Goal: Task Accomplishment & Management: Complete application form

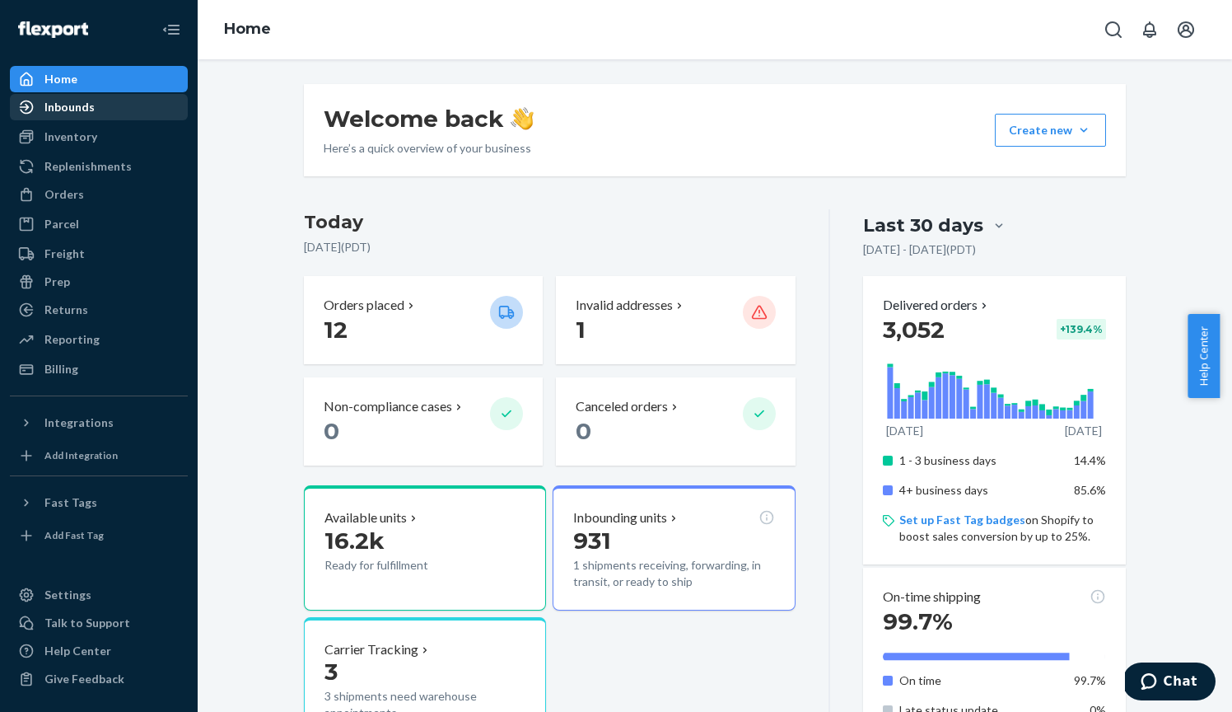
click at [69, 111] on div "Inbounds" at bounding box center [69, 107] width 50 height 16
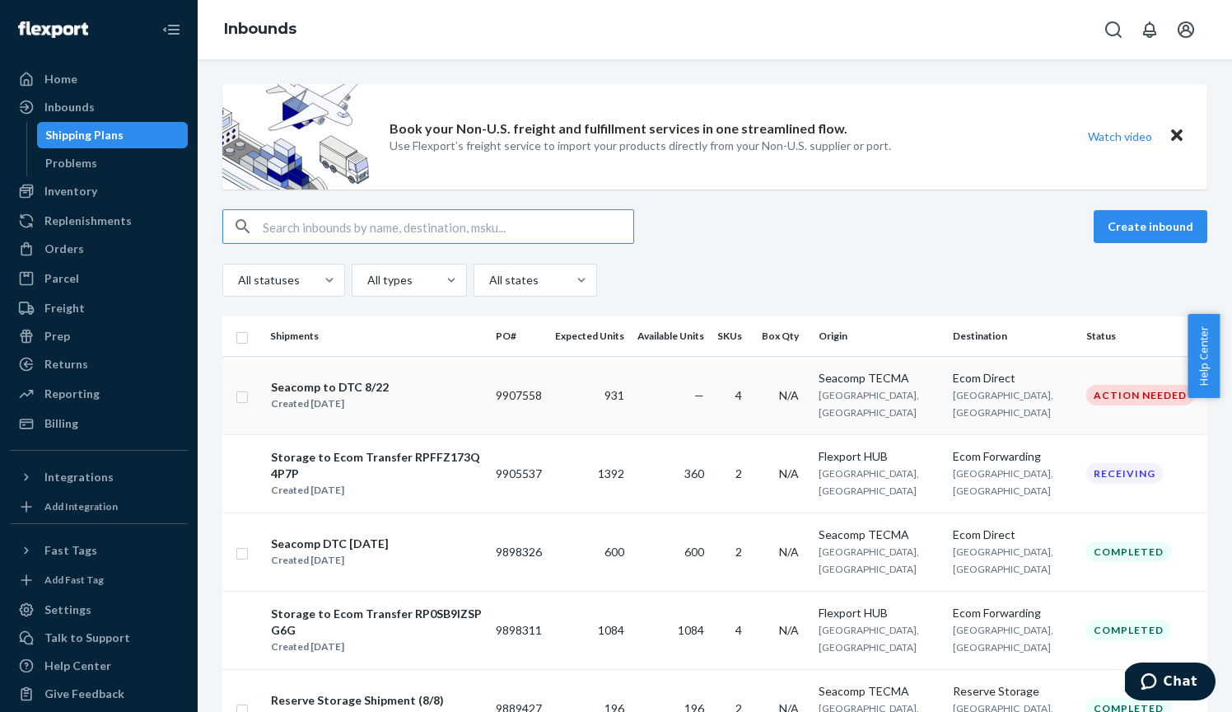
click at [395, 400] on div "Seacomp to DTC 8/22 Created [DATE]" at bounding box center [376, 395] width 213 height 35
click at [245, 394] on input "checkbox" at bounding box center [242, 394] width 13 height 17
click at [942, 222] on div "Duplicate" at bounding box center [945, 226] width 54 height 16
checkbox input "false"
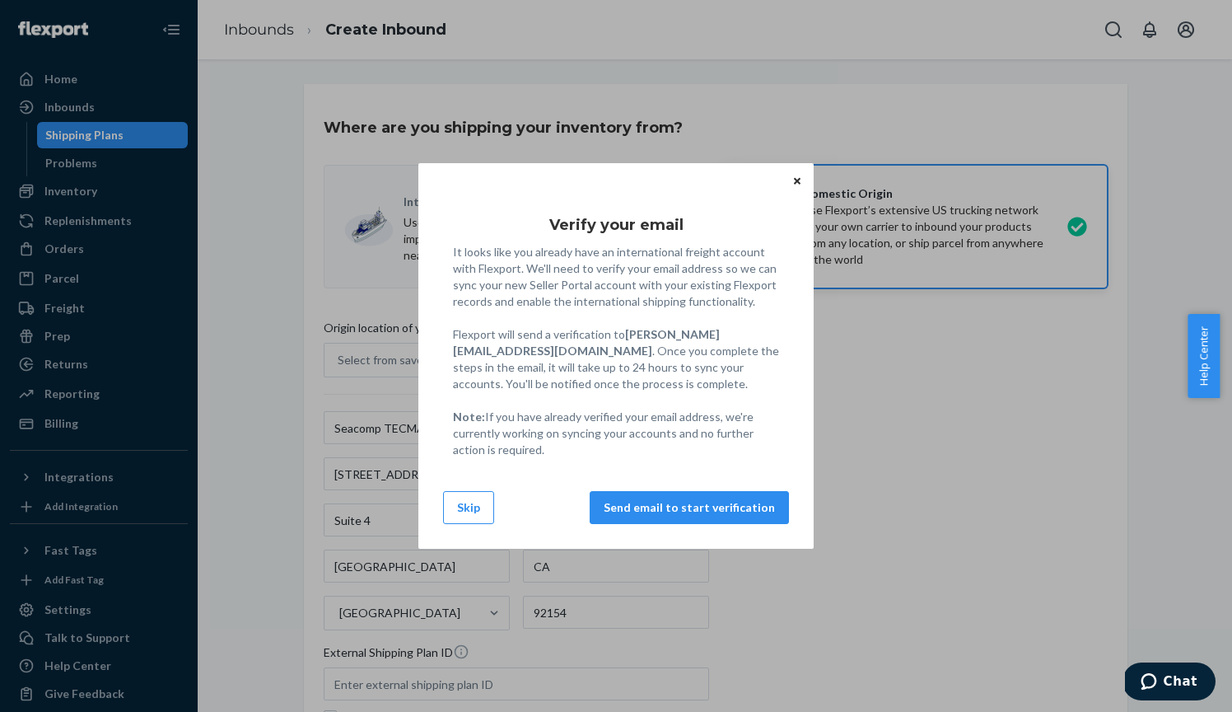
click at [796, 180] on icon "Close" at bounding box center [797, 180] width 7 height 7
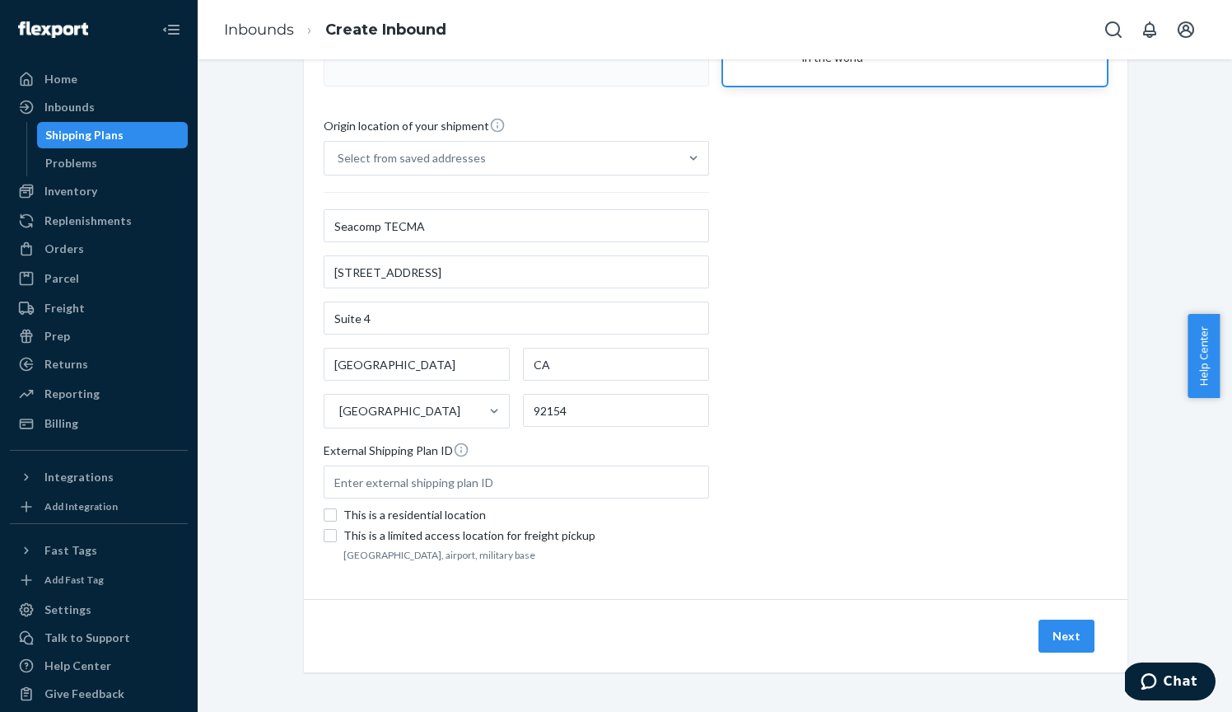
scroll to position [202, 0]
click at [1067, 637] on button "Next" at bounding box center [1067, 635] width 56 height 33
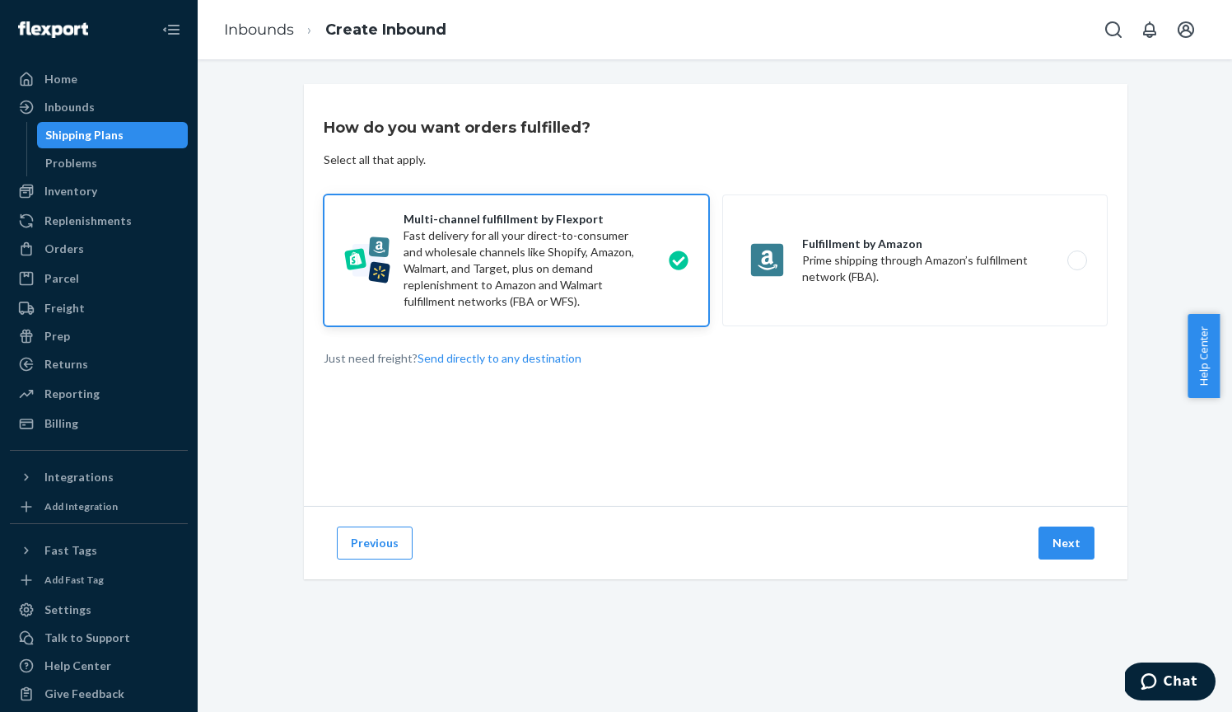
click at [1061, 512] on div "Previous Next" at bounding box center [716, 542] width 824 height 73
click at [1061, 547] on button "Next" at bounding box center [1067, 542] width 56 height 33
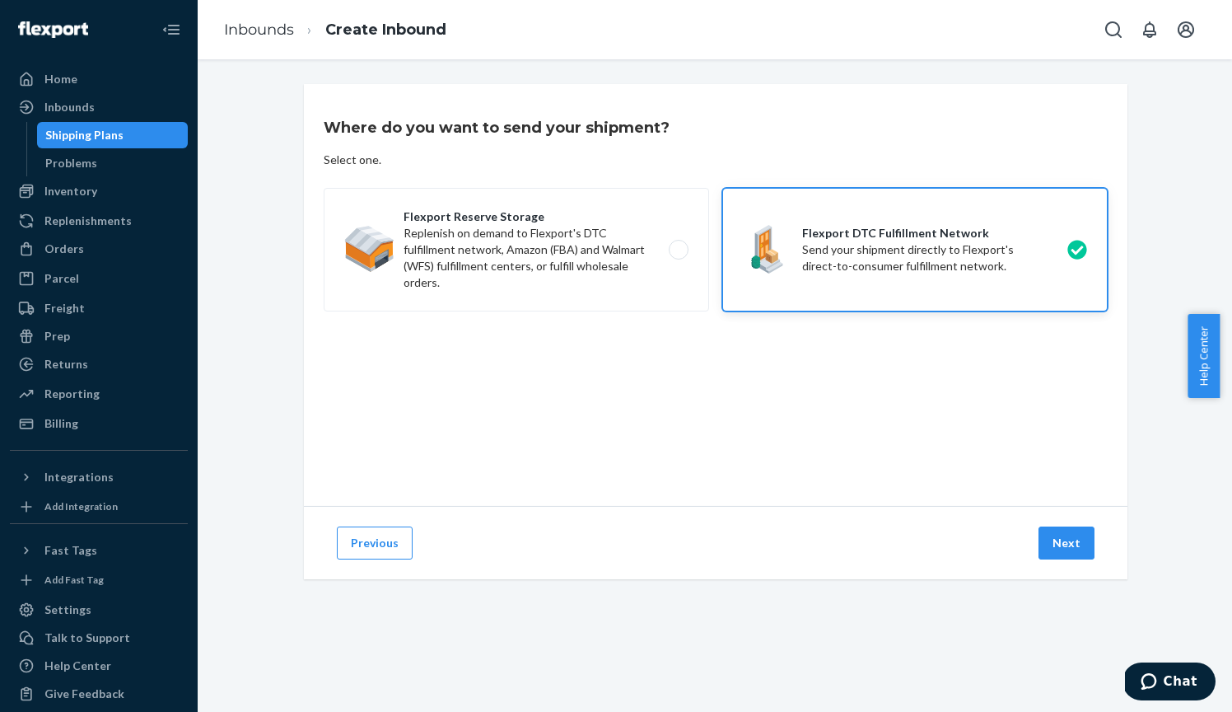
click at [1061, 547] on button "Next" at bounding box center [1067, 542] width 56 height 33
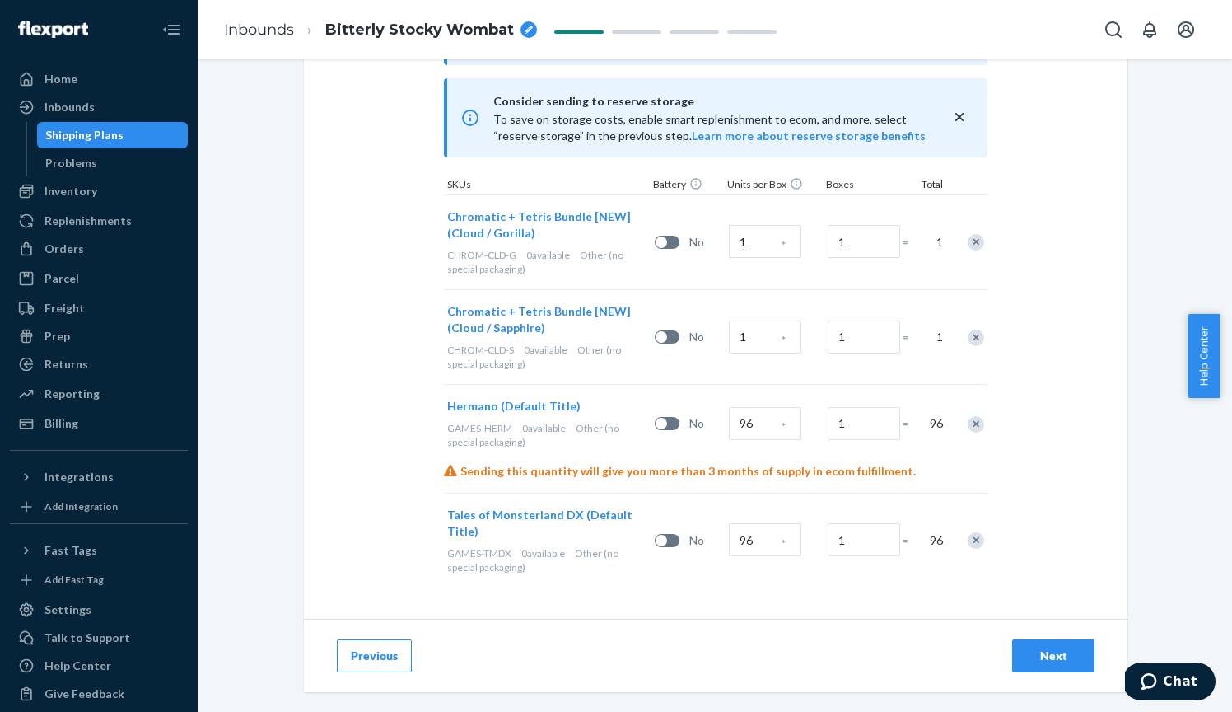
scroll to position [513, 0]
click at [968, 419] on div "Remove Item" at bounding box center [976, 425] width 16 height 16
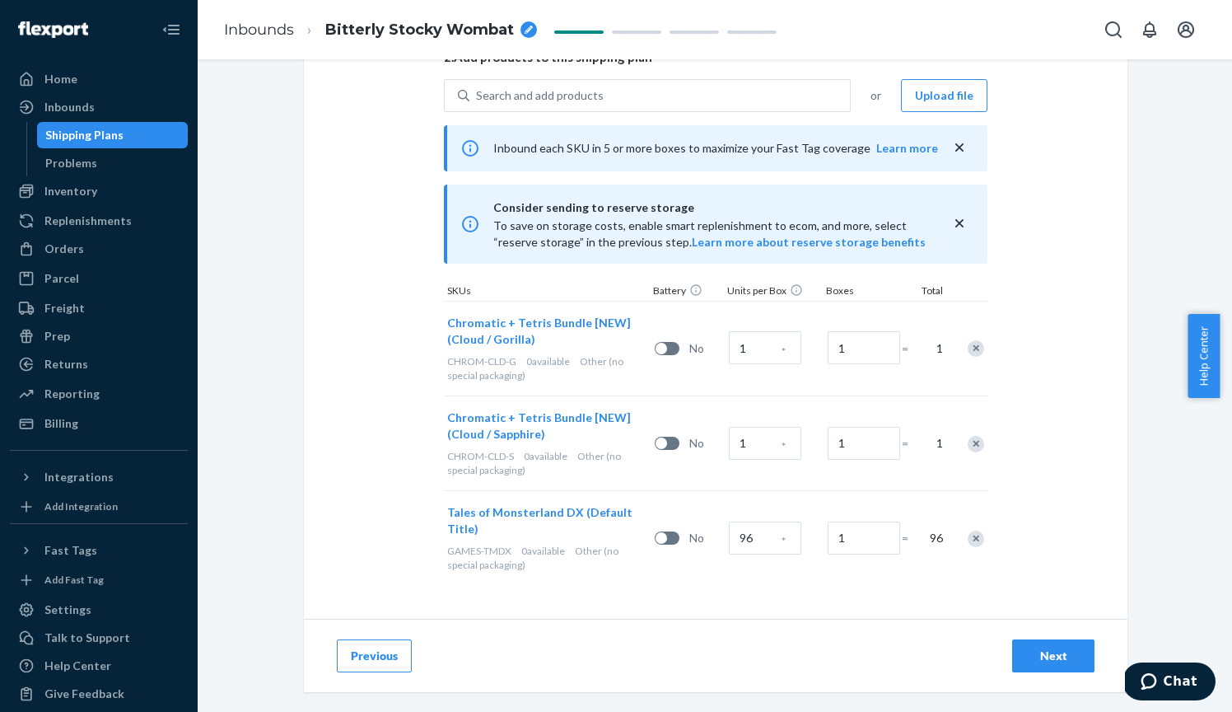
scroll to position [405, 0]
click at [974, 346] on div "Remove Item" at bounding box center [976, 351] width 16 height 16
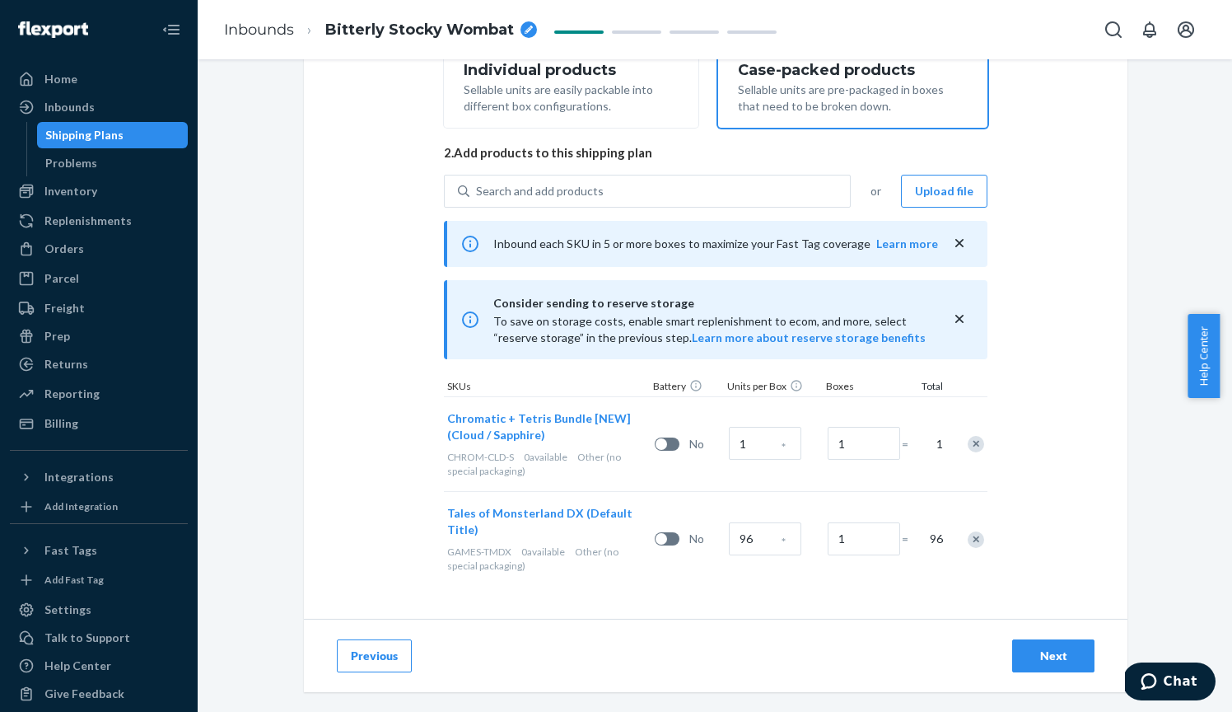
click at [974, 346] on div "Consider sending to reserve storage To save on storage costs, enable smart repl…" at bounding box center [716, 319] width 544 height 79
click at [968, 444] on div "Remove Item" at bounding box center [976, 445] width 16 height 16
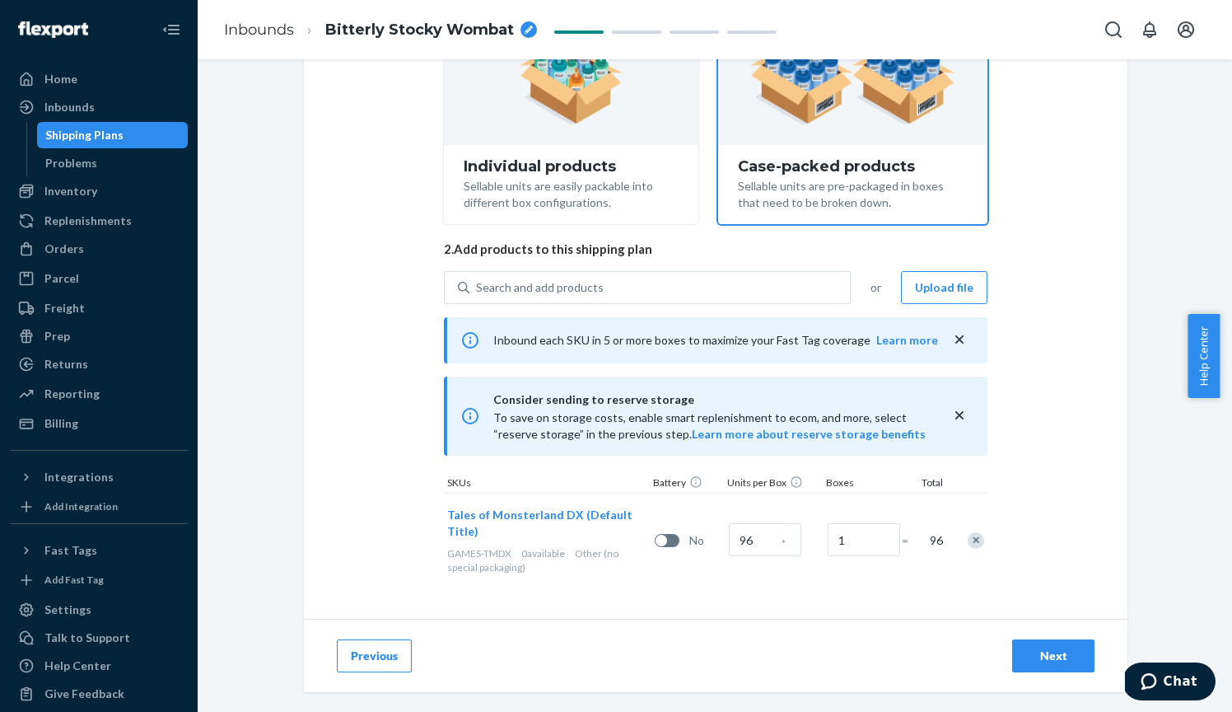
click at [970, 539] on div "Remove Item" at bounding box center [976, 540] width 16 height 16
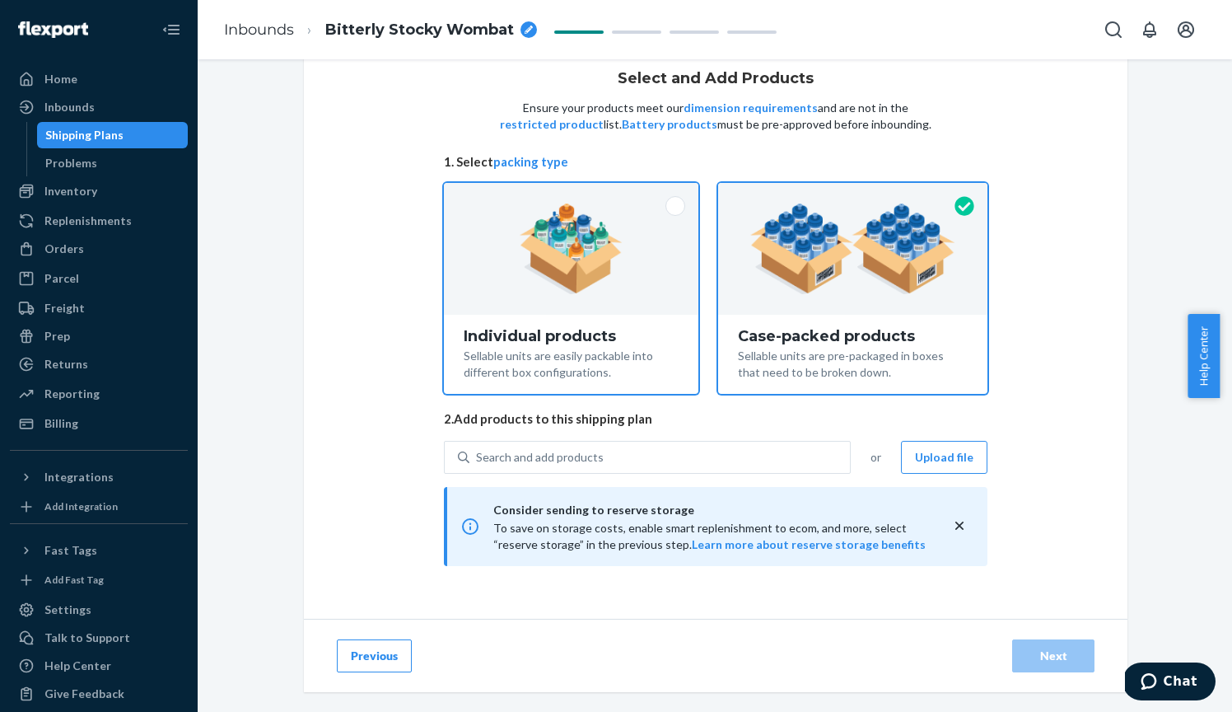
scroll to position [44, 0]
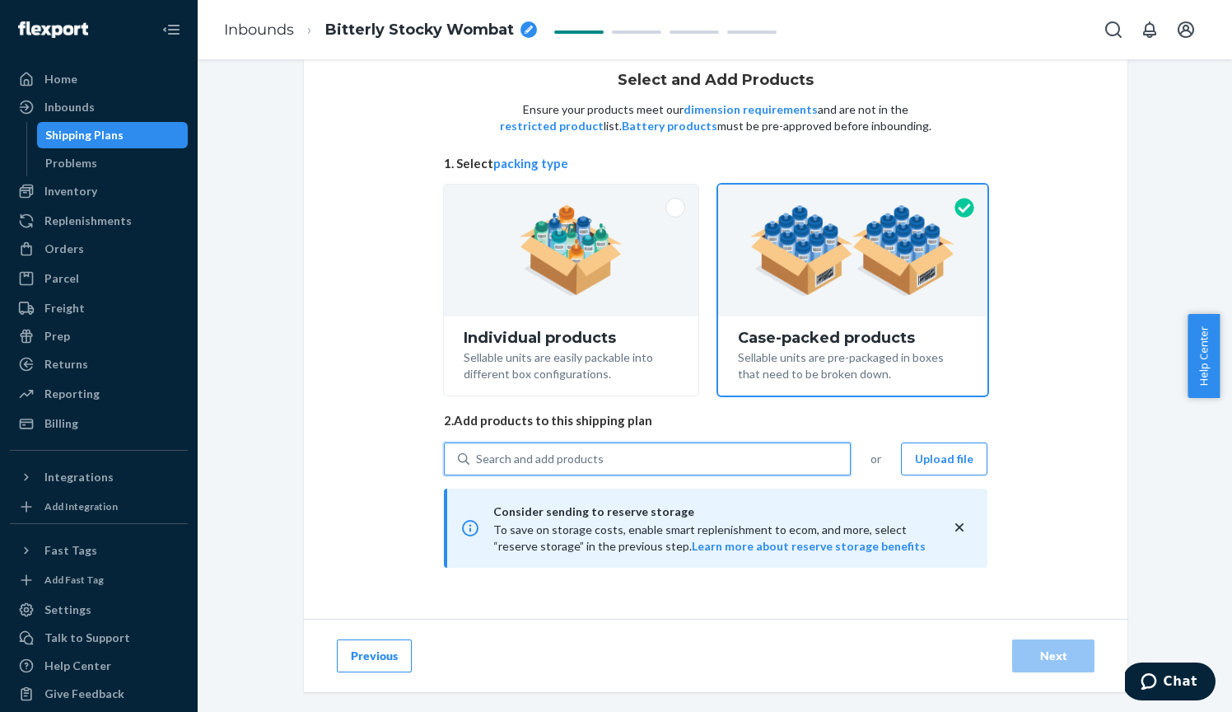
click at [601, 450] on div "Search and add products" at bounding box center [660, 459] width 381 height 30
click at [478, 451] on input "0 results available. Use Up and Down to choose options, press Enter to select t…" at bounding box center [477, 459] width 2 height 16
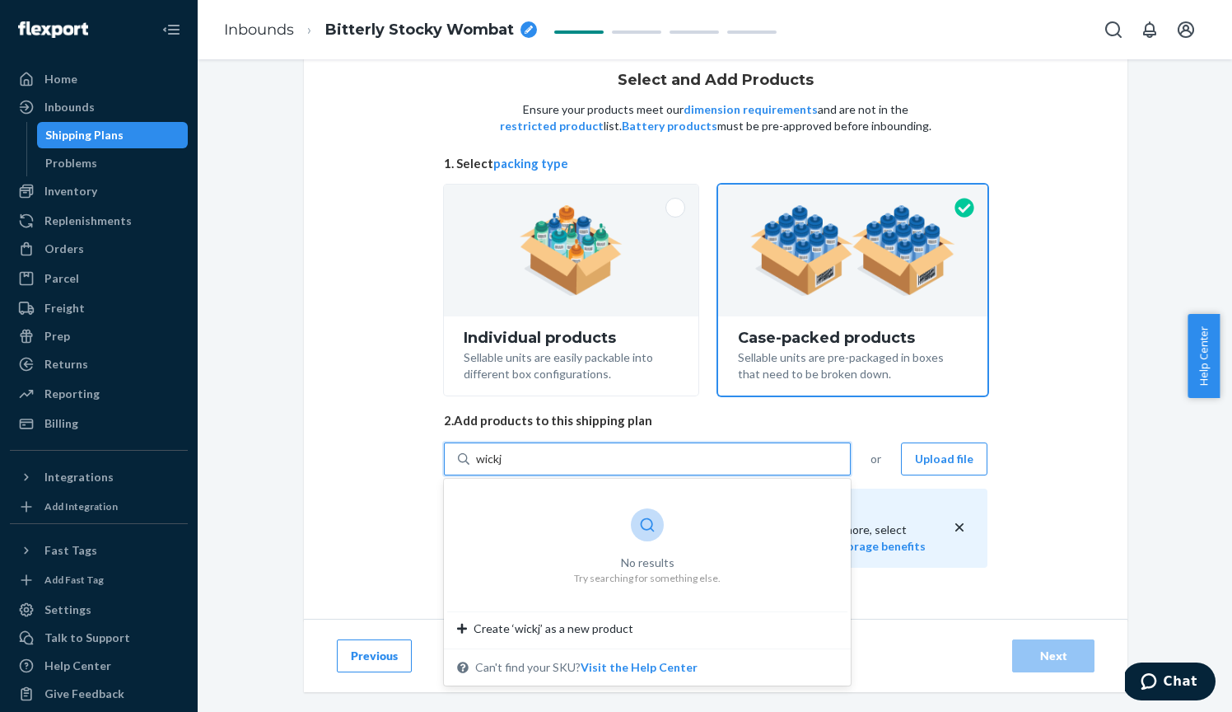
type input "wick"
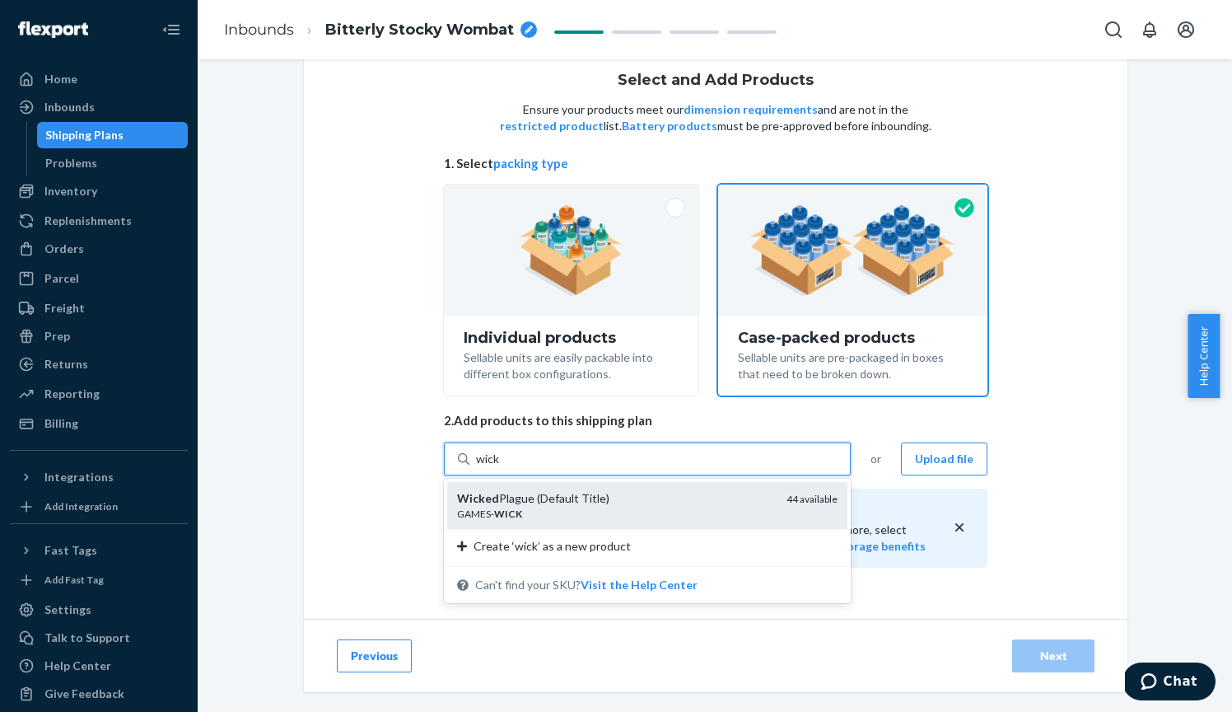
click at [615, 509] on div "GAMES- WICK" at bounding box center [615, 514] width 316 height 14
click at [501, 467] on input "wick" at bounding box center [488, 459] width 25 height 16
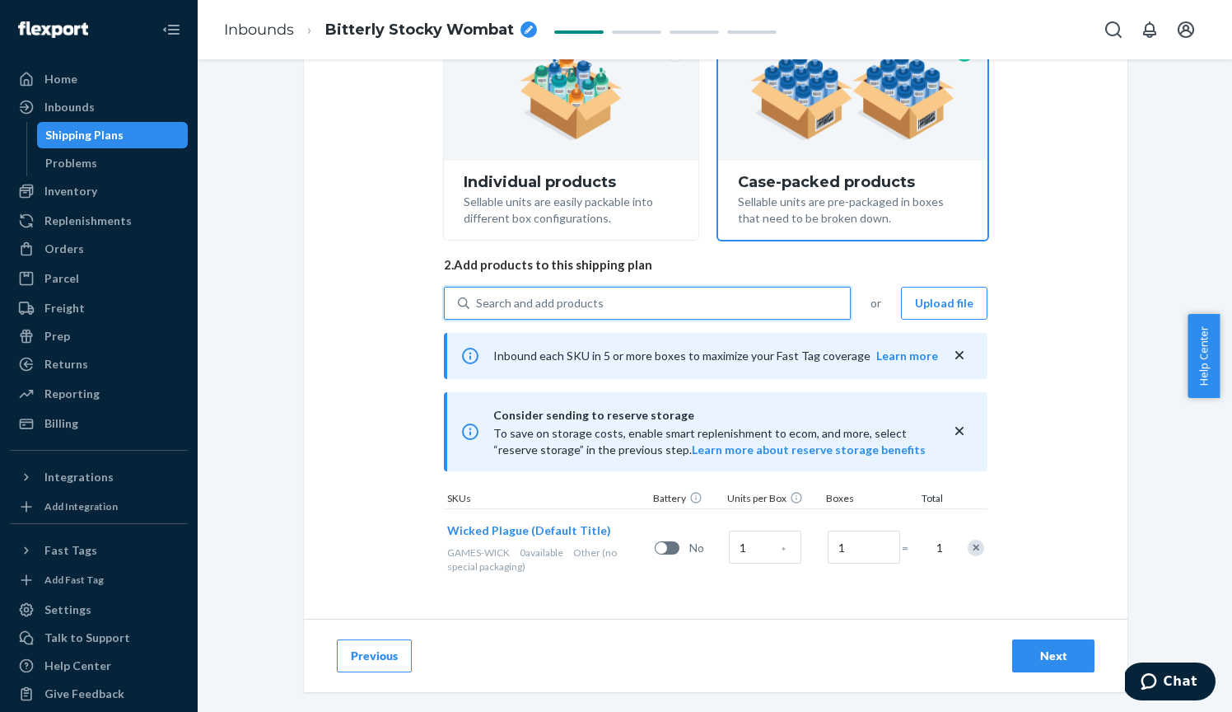
scroll to position [199, 0]
click at [742, 549] on input "1" at bounding box center [765, 547] width 72 height 33
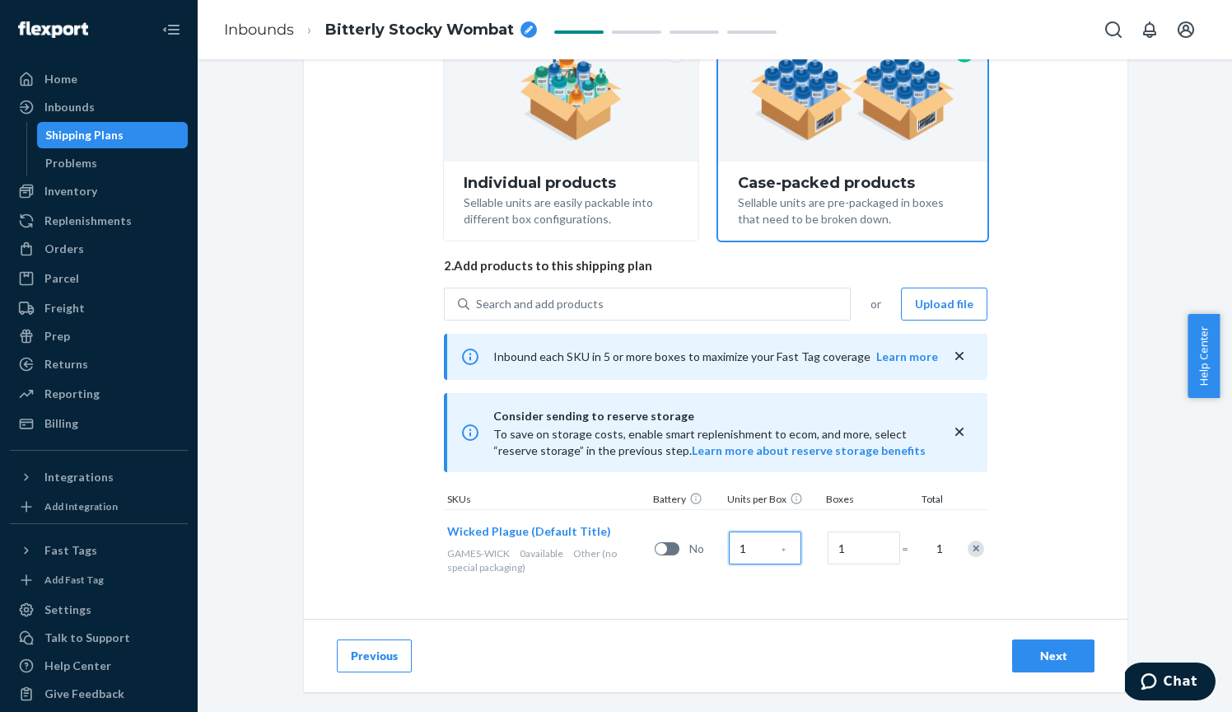
click at [742, 549] on input "1" at bounding box center [765, 547] width 72 height 33
type input "96"
click at [854, 550] on input "1" at bounding box center [864, 547] width 72 height 33
type input "9"
click at [1041, 654] on div "Next" at bounding box center [1053, 655] width 54 height 16
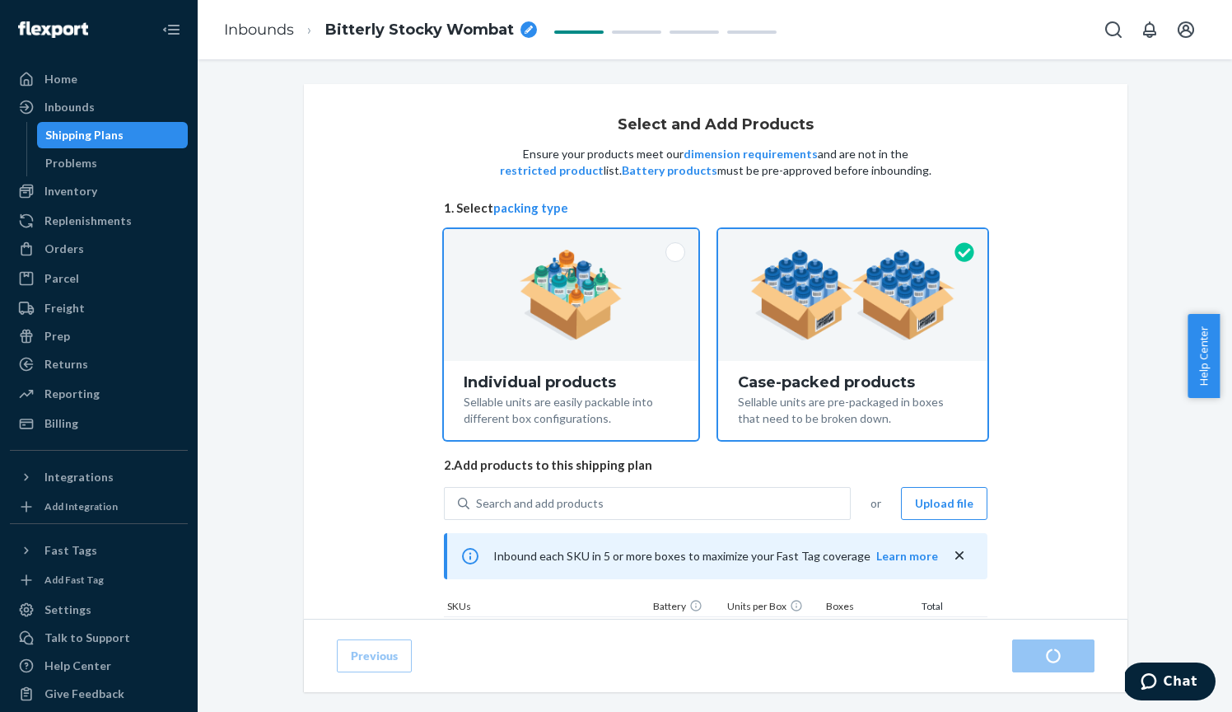
radio input "true"
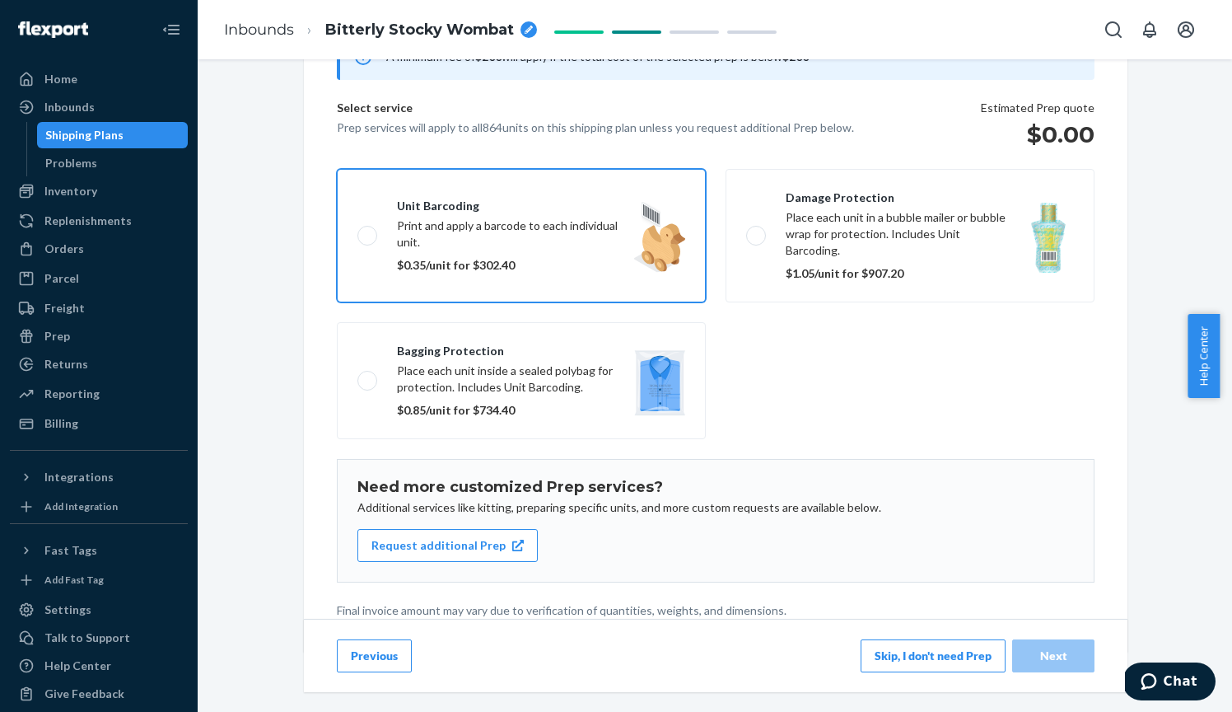
scroll to position [180, 0]
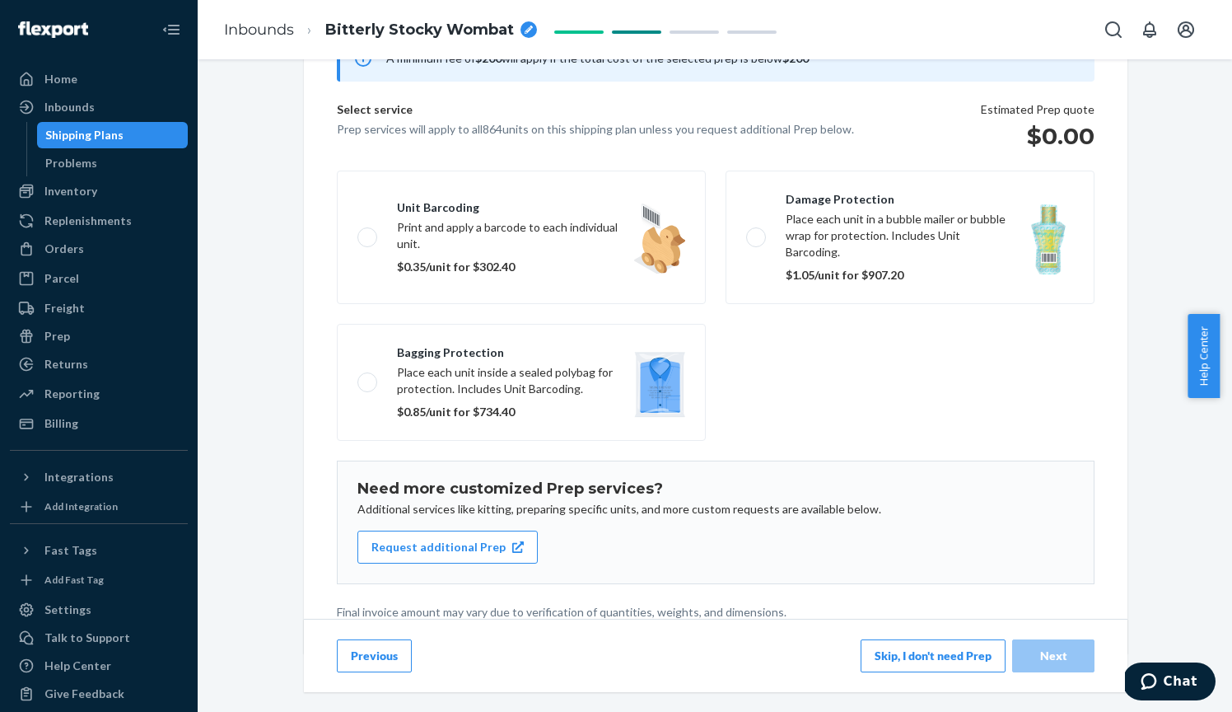
click at [875, 654] on button "Skip, I don't need Prep" at bounding box center [933, 655] width 145 height 33
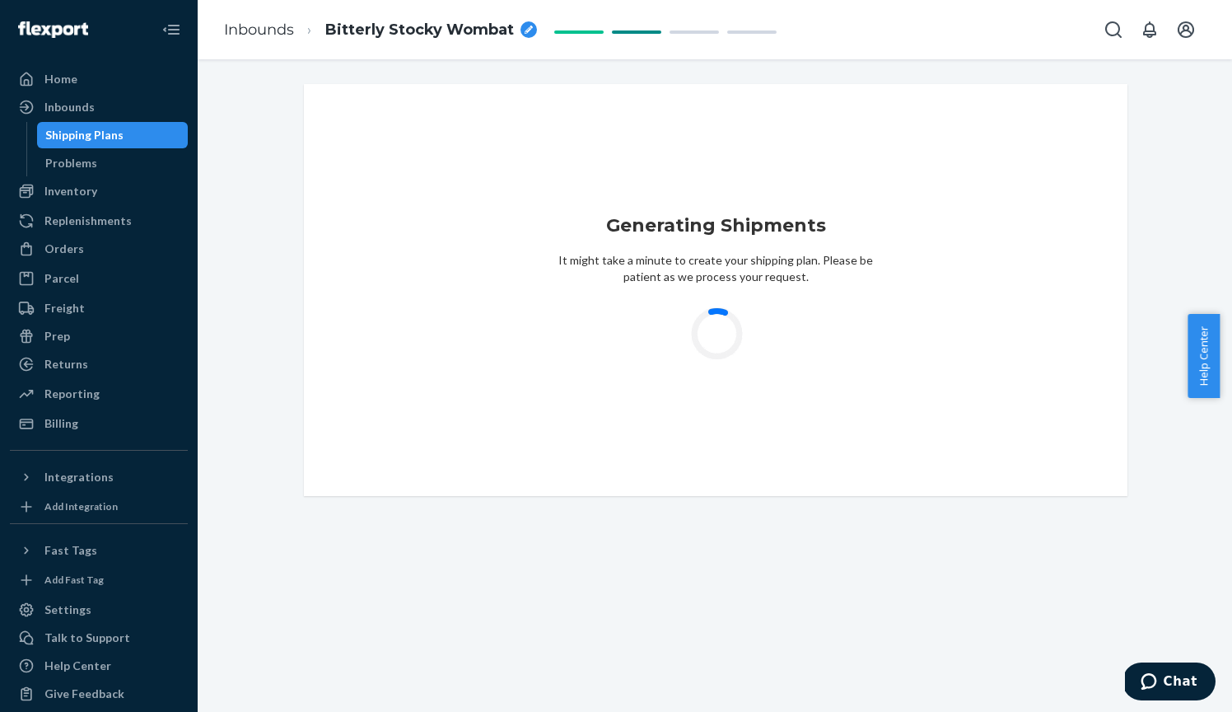
scroll to position [0, 0]
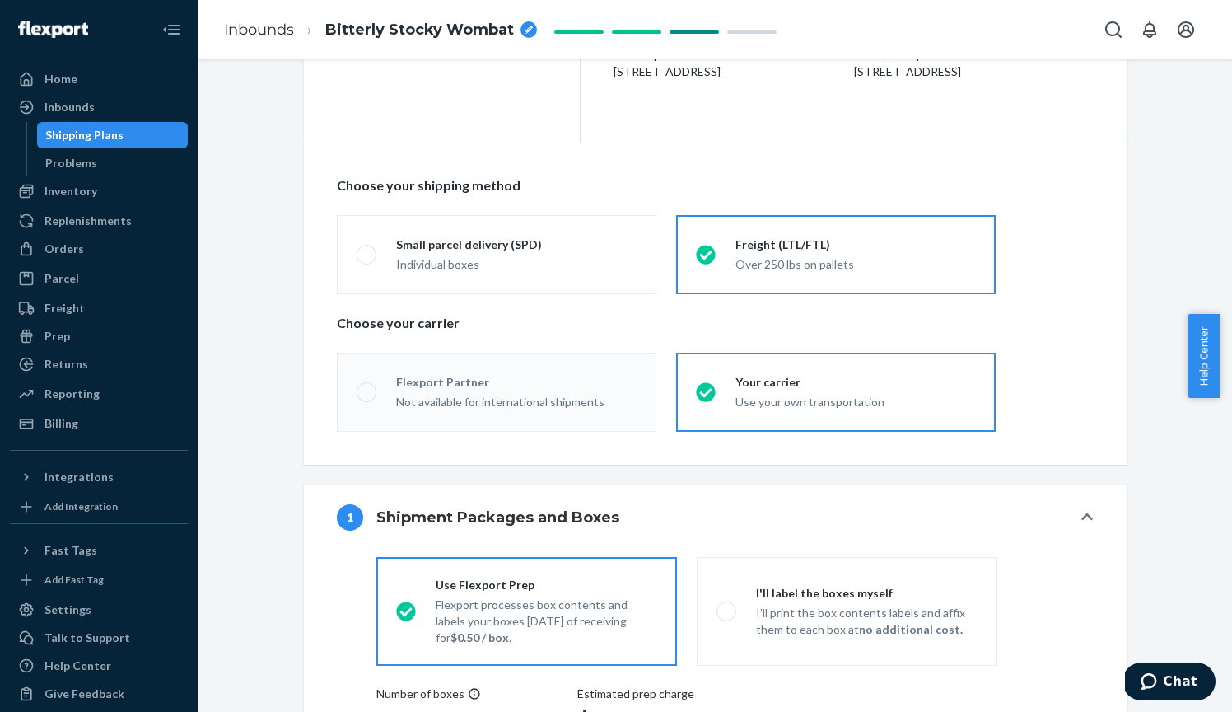
radio input "true"
radio input "false"
radio input "true"
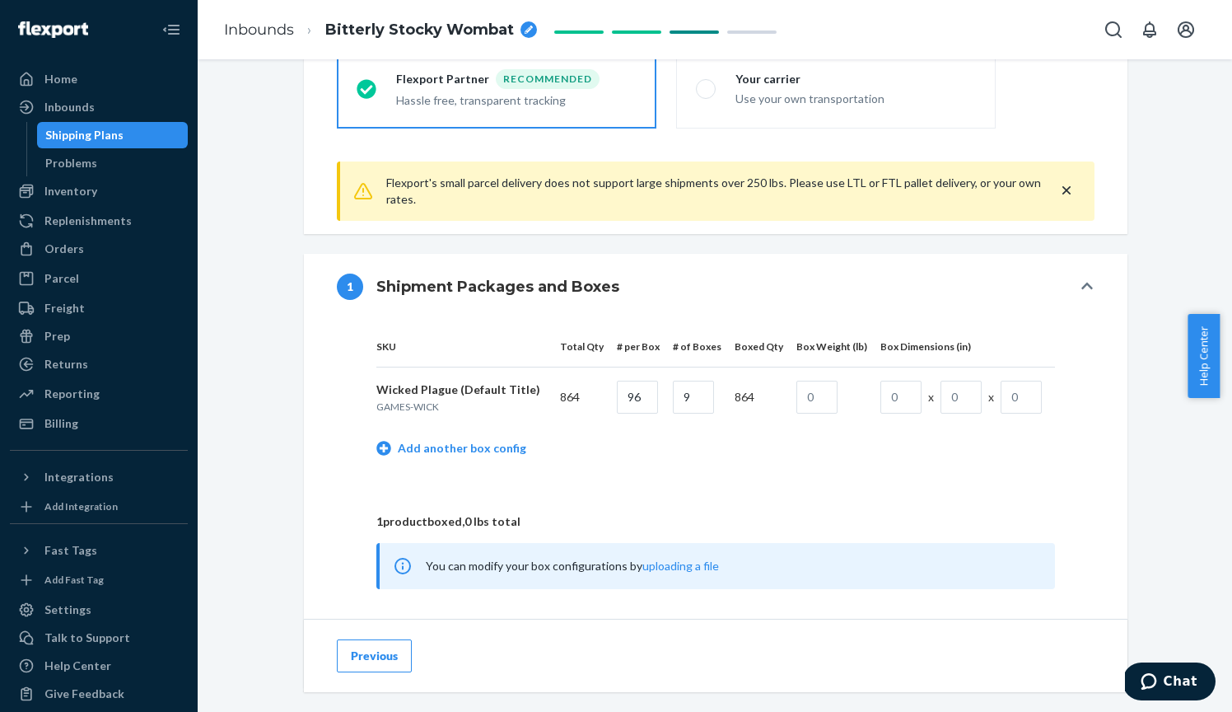
scroll to position [558, 0]
click at [767, 113] on label "Your carrier Use your own transportation" at bounding box center [836, 90] width 320 height 79
click at [707, 96] on input "Your carrier Use your own transportation" at bounding box center [701, 90] width 11 height 11
radio input "true"
radio input "false"
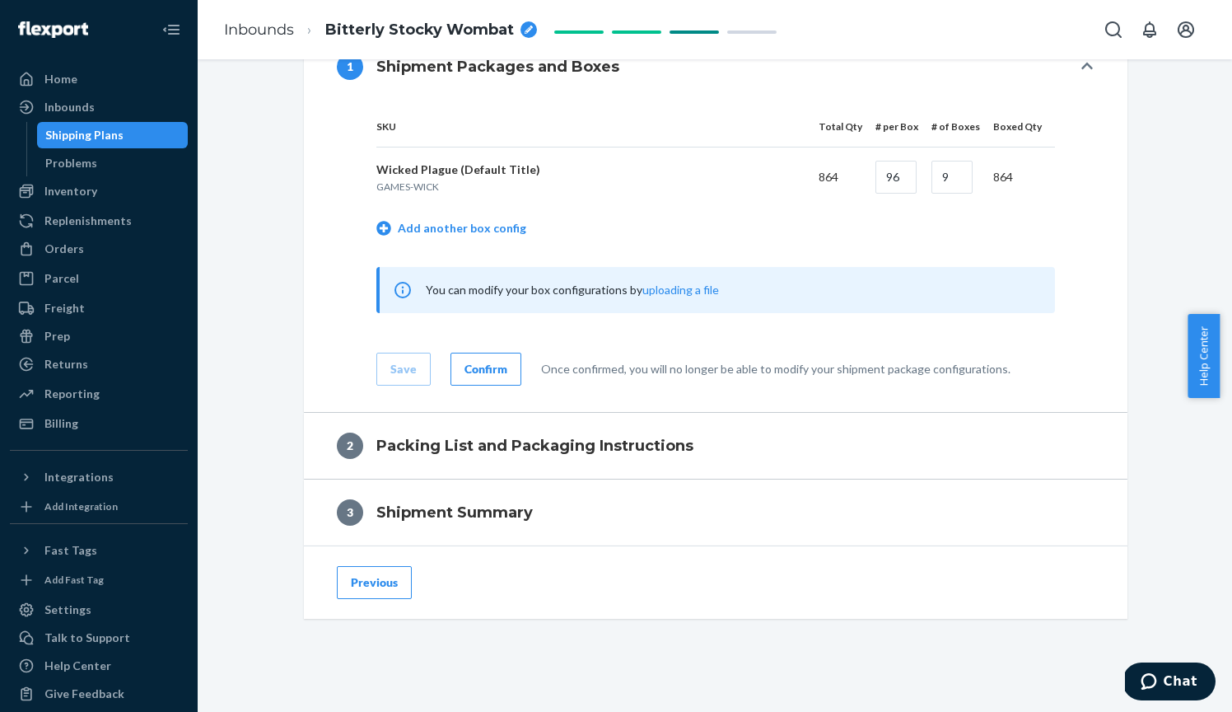
scroll to position [708, 0]
click at [479, 361] on div "Confirm" at bounding box center [486, 368] width 43 height 16
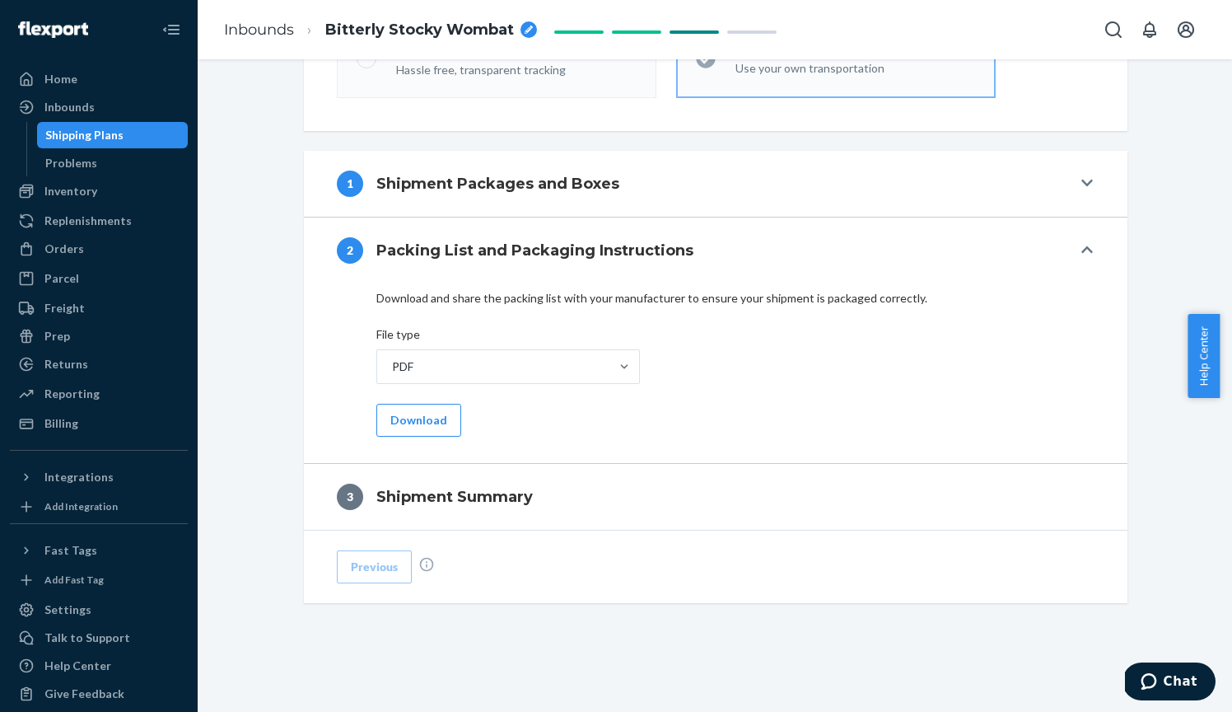
click at [407, 437] on div "Download and share the packing list with your manufacturer to ensure your shipm…" at bounding box center [716, 373] width 824 height 180
click at [423, 422] on button "Download" at bounding box center [418, 420] width 85 height 33
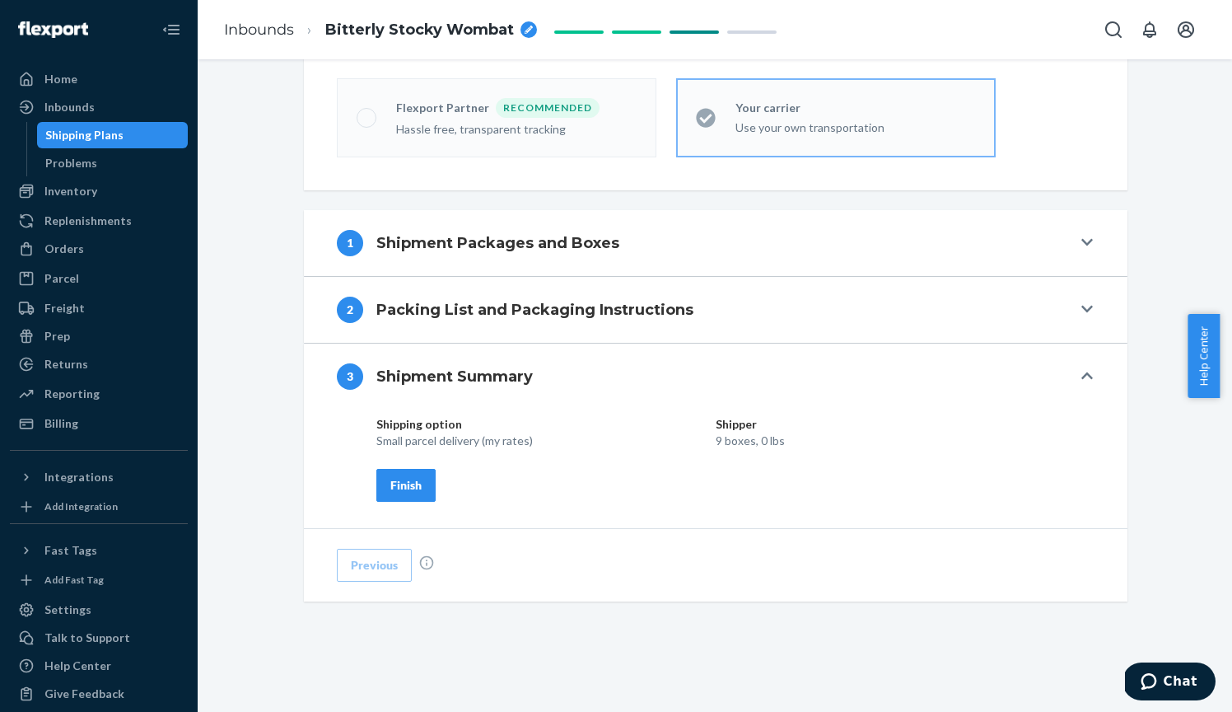
scroll to position [529, 0]
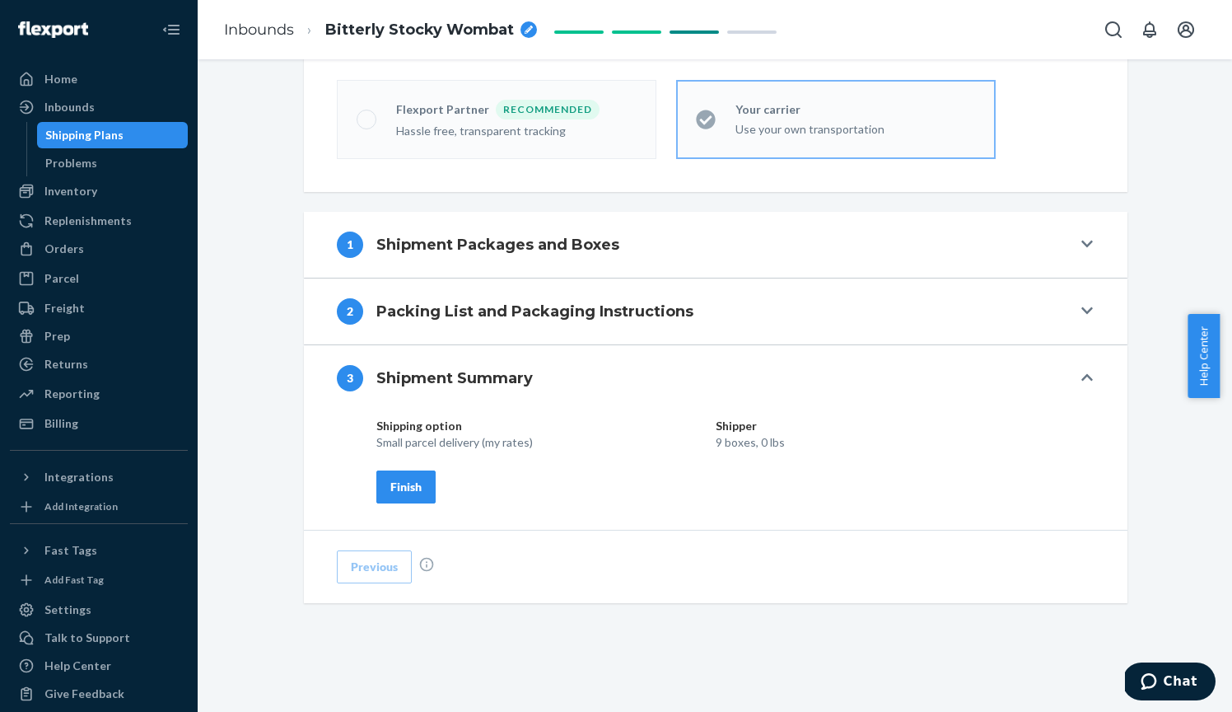
click at [404, 488] on div "Finish" at bounding box center [405, 487] width 31 height 16
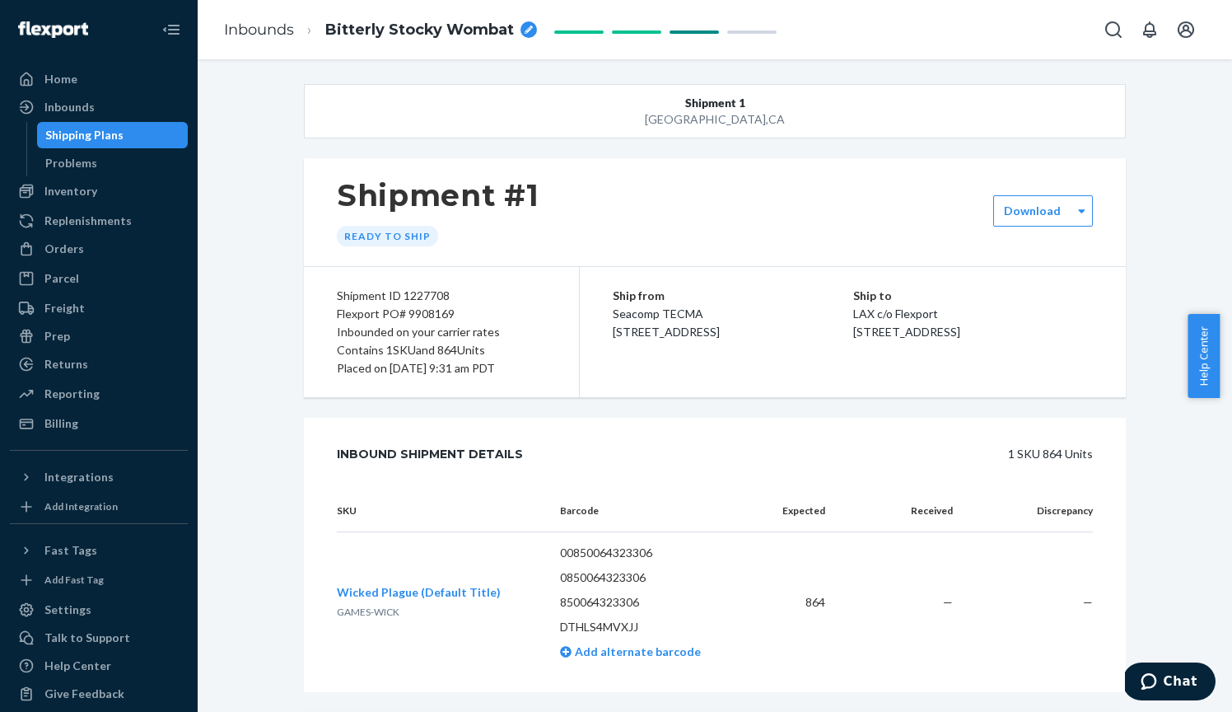
scroll to position [0, 0]
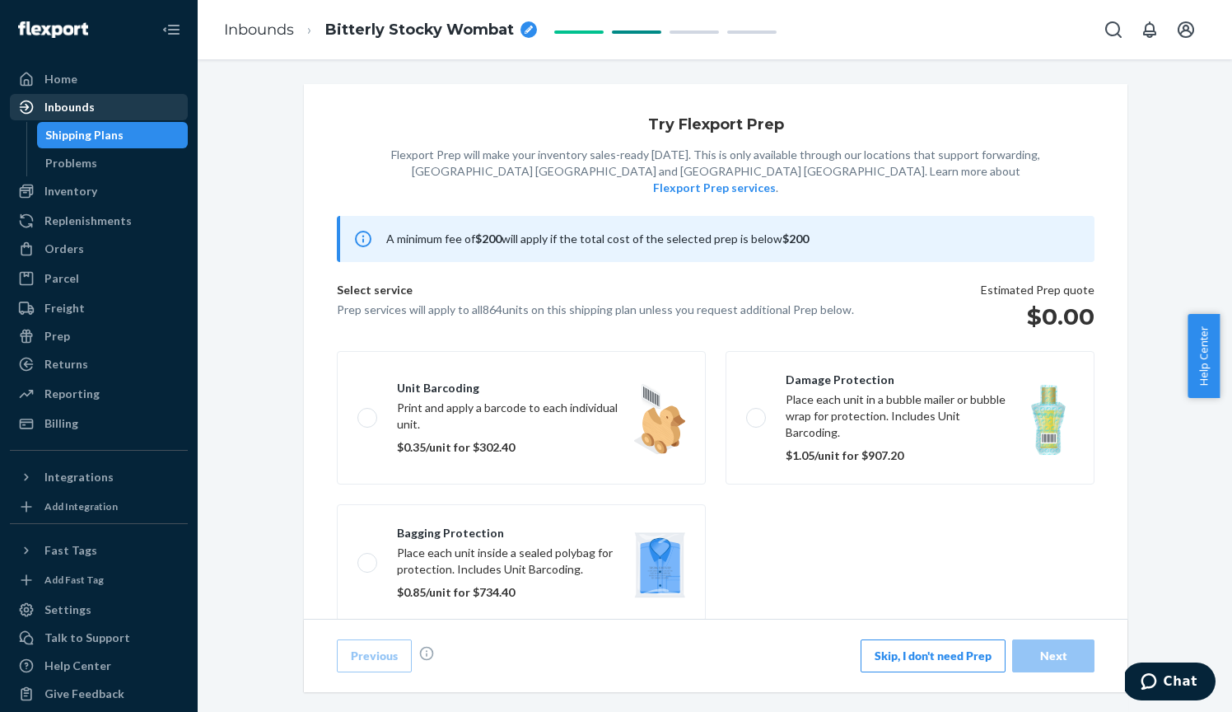
click at [75, 111] on div "Inbounds" at bounding box center [69, 107] width 50 height 16
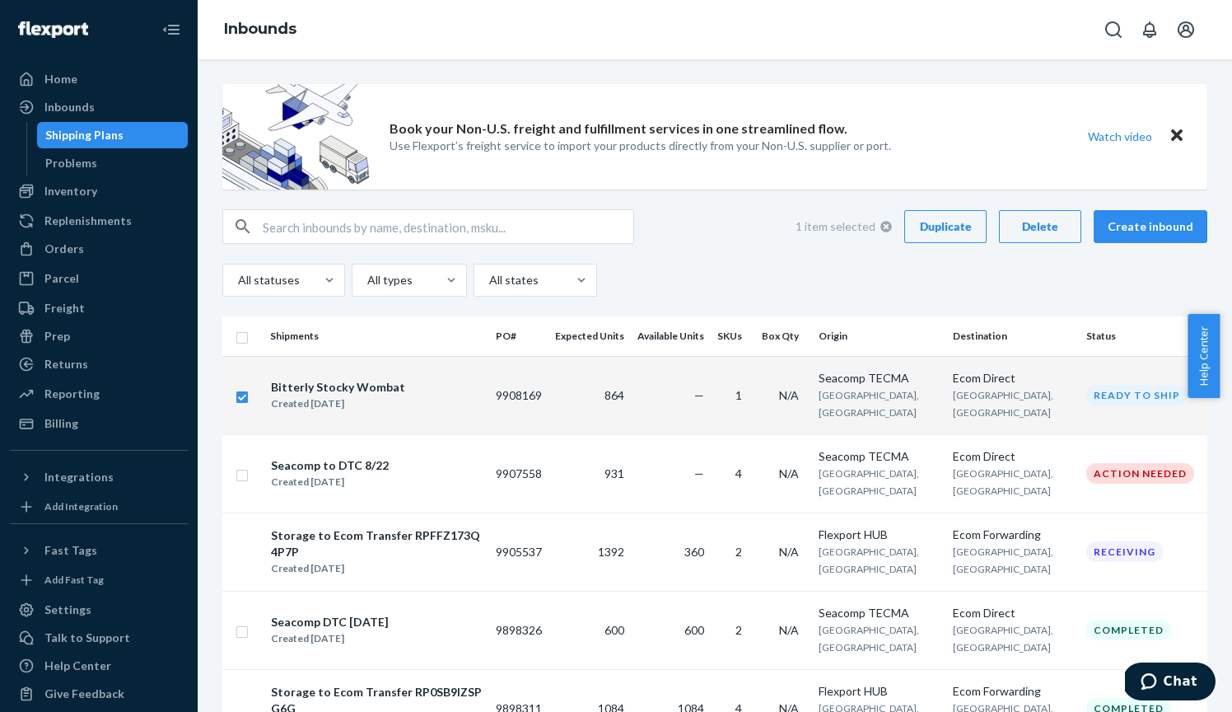
click at [1045, 227] on div "Delete" at bounding box center [1040, 226] width 54 height 16
checkbox input "false"
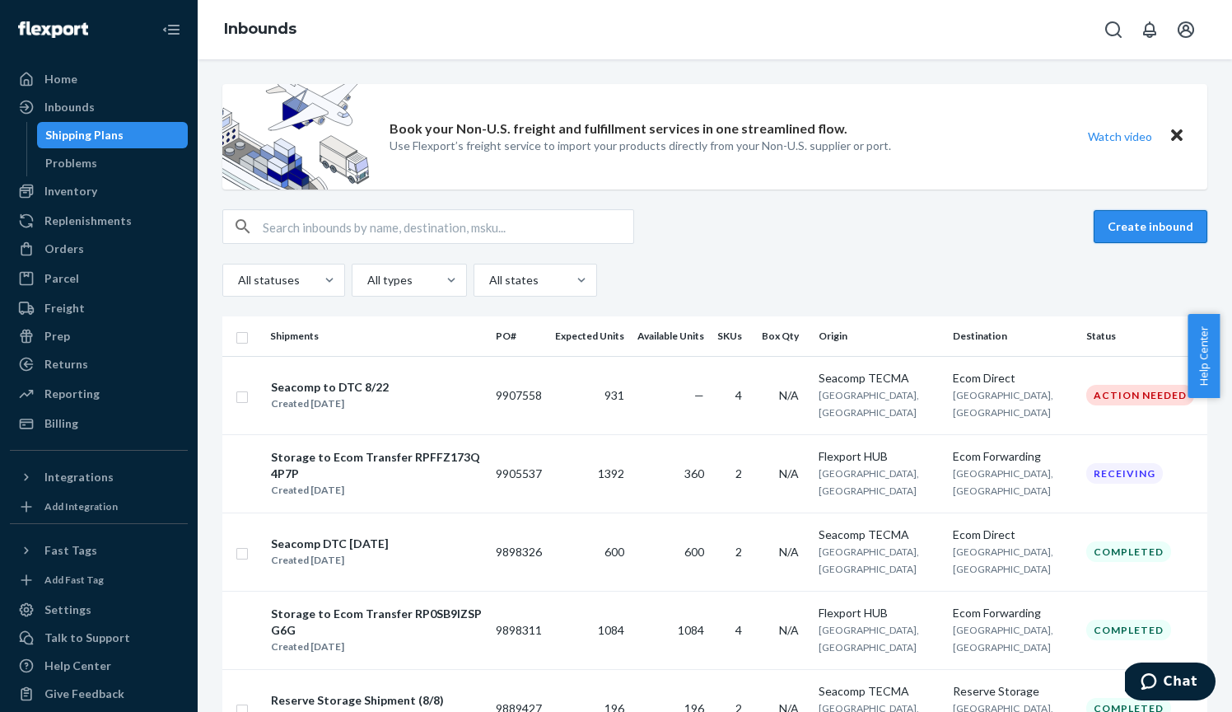
click at [1141, 236] on button "Create inbound" at bounding box center [1151, 226] width 114 height 33
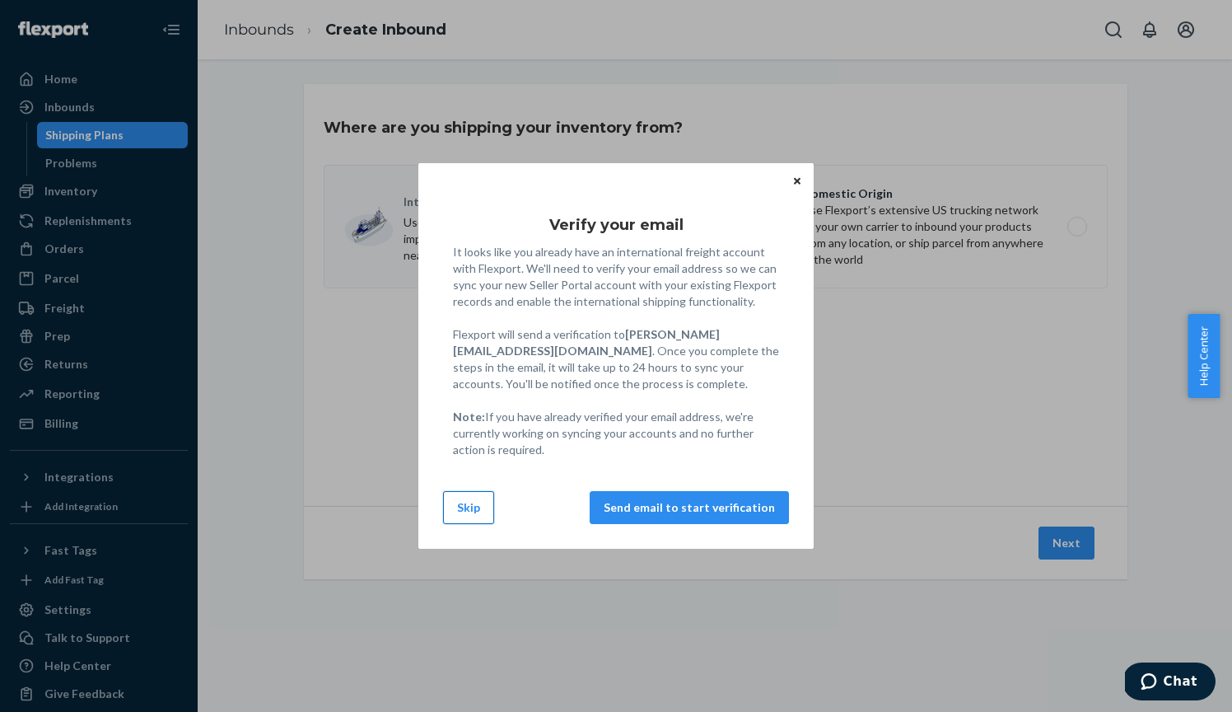
click at [478, 509] on button "Skip" at bounding box center [468, 507] width 51 height 33
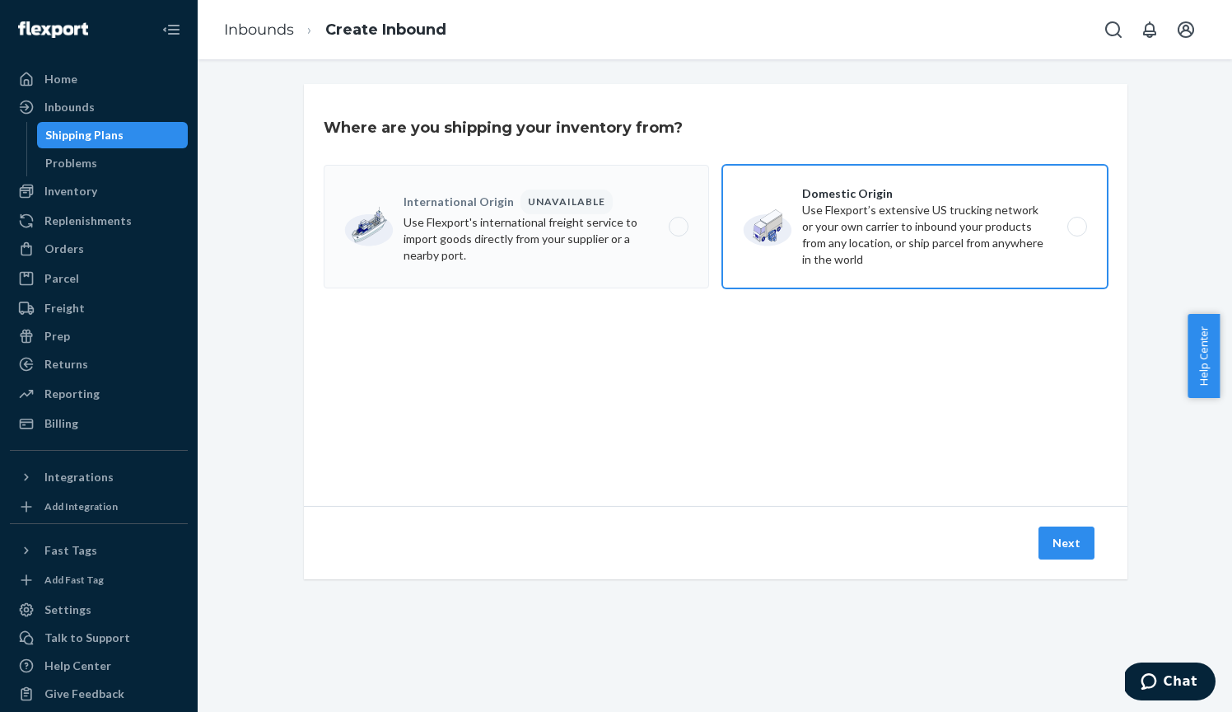
click at [812, 213] on label "Domestic Origin Use Flexport’s extensive US trucking network or your own carrie…" at bounding box center [915, 227] width 386 height 124
click at [1077, 222] on input "Domestic Origin Use Flexport’s extensive US trucking network or your own carrie…" at bounding box center [1082, 227] width 11 height 11
radio input "true"
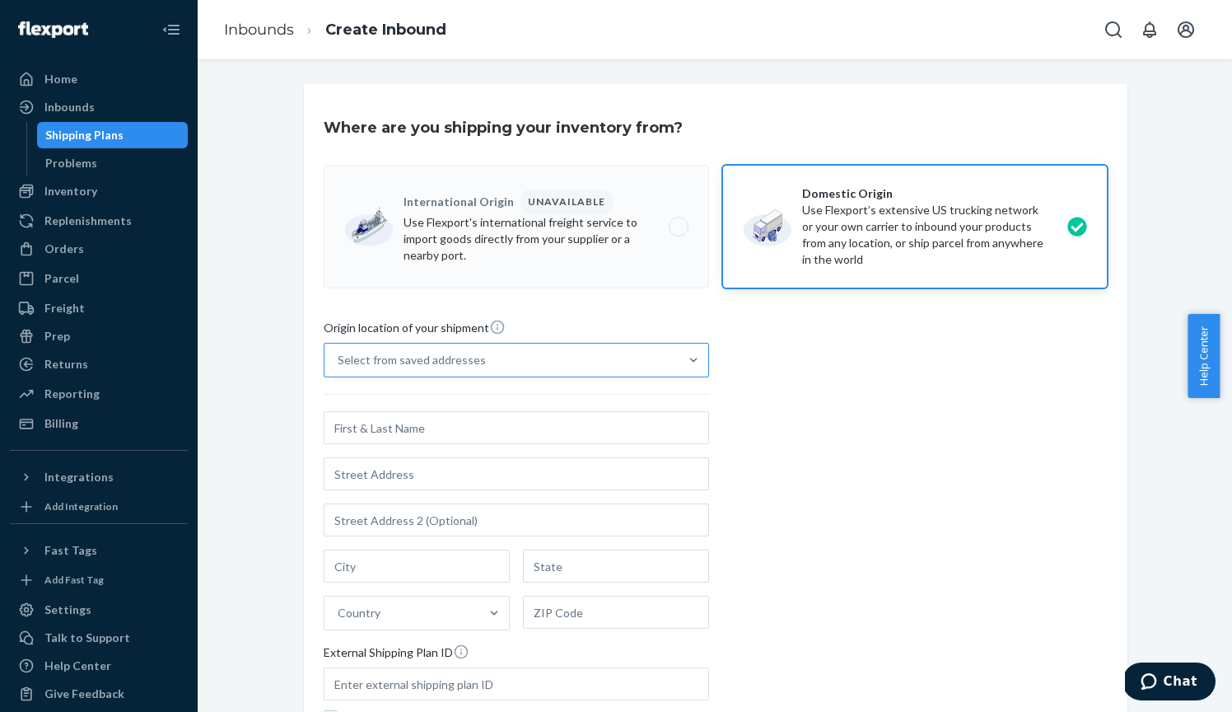
click at [517, 364] on div "Select from saved addresses" at bounding box center [502, 360] width 354 height 33
click at [339, 364] on input "Select from saved addresses" at bounding box center [339, 360] width 2 height 16
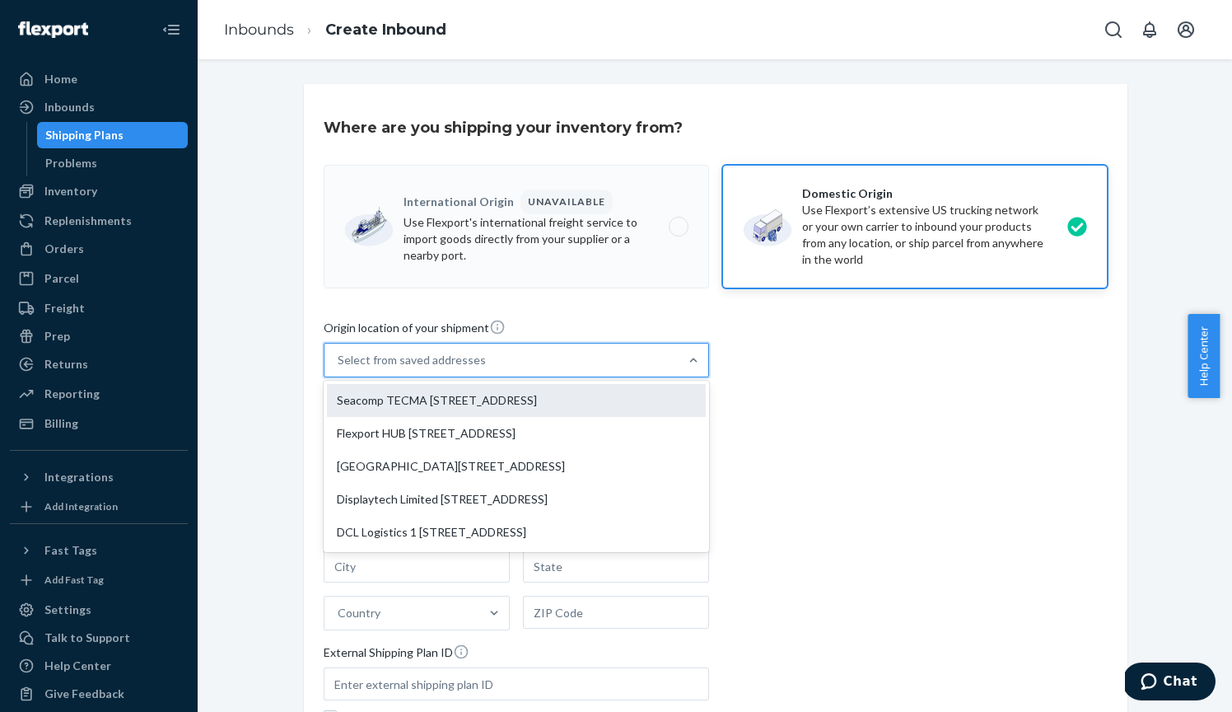
click at [483, 401] on div "Seacomp TECMA [STREET_ADDRESS]" at bounding box center [516, 400] width 379 height 33
click at [339, 368] on input "option Seacomp TECMA [STREET_ADDRESS] focused, 1 of 5. 5 results available. Use…" at bounding box center [339, 360] width 2 height 16
type input "Seacomp TECMA"
type input "[STREET_ADDRESS]"
type input "Suite 4"
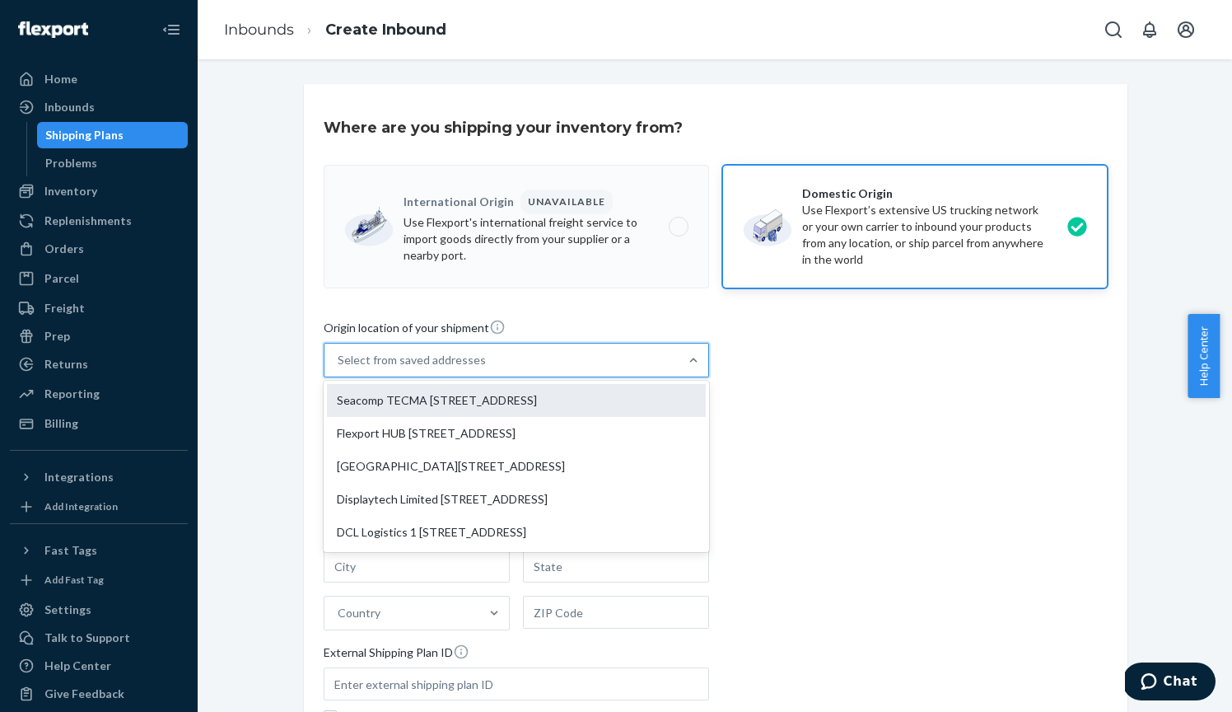
type input "[GEOGRAPHIC_DATA]"
type input "CA"
type input "92154"
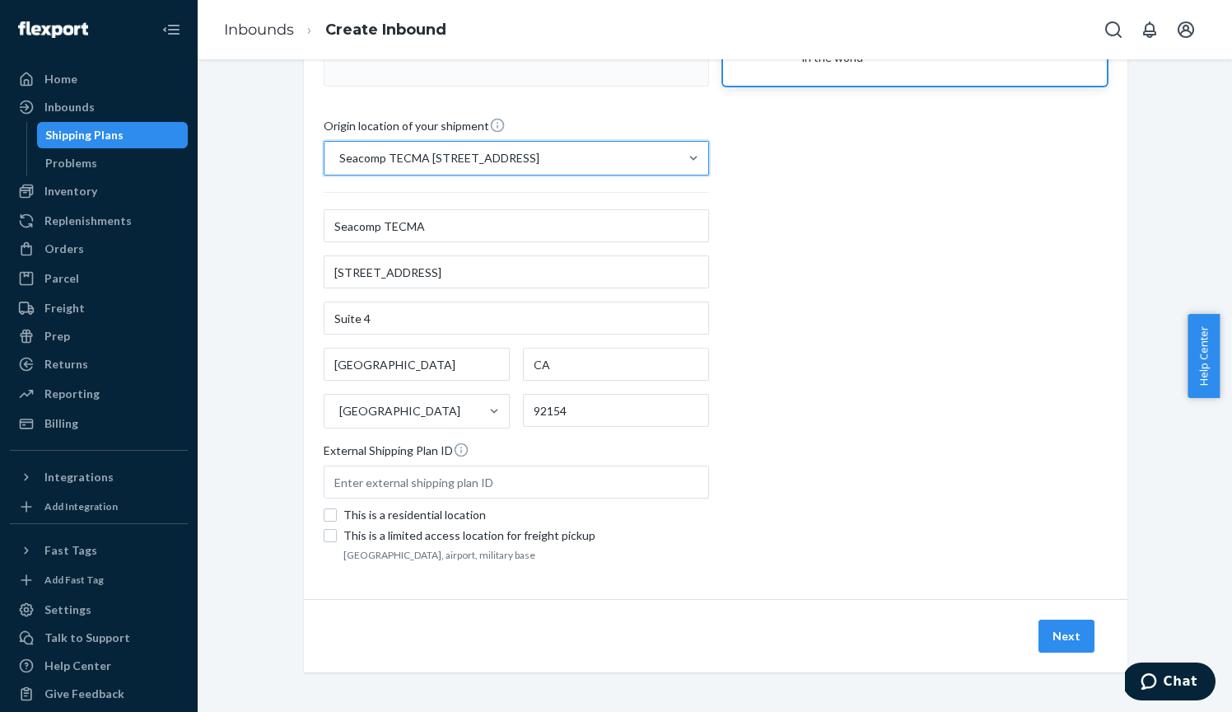
scroll to position [202, 0]
click at [1054, 635] on button "Next" at bounding box center [1067, 635] width 56 height 33
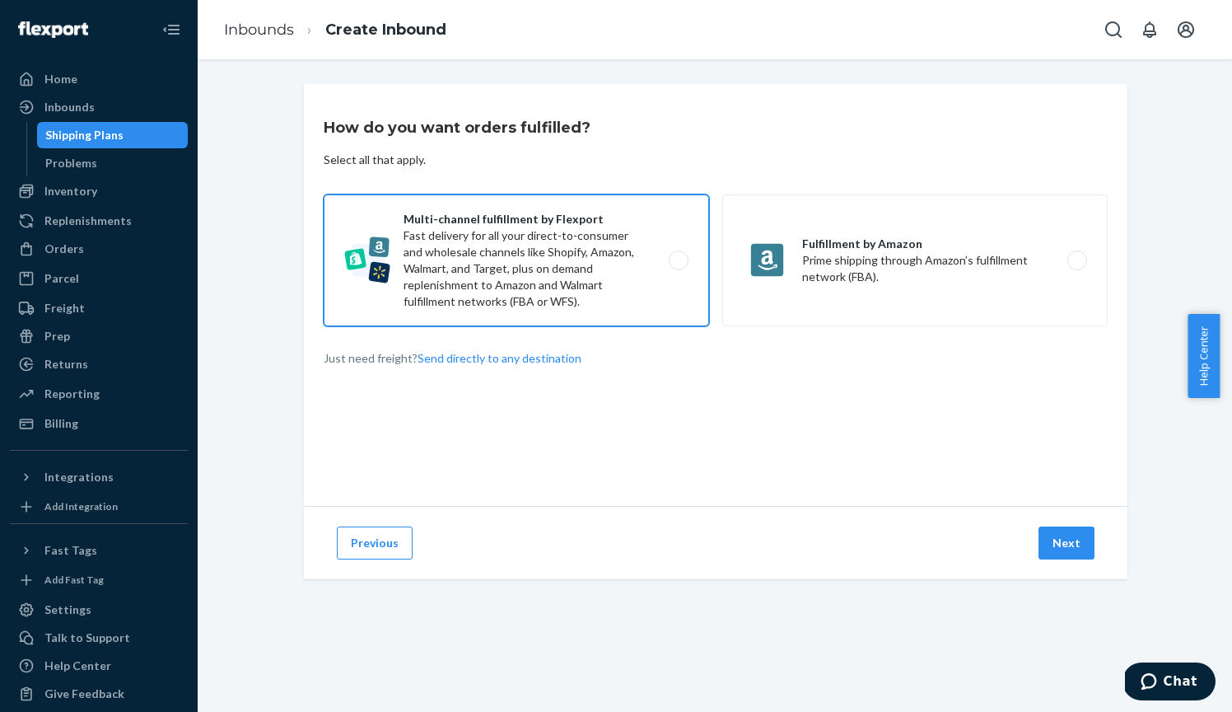
click at [611, 280] on label "Multi-channel fulfillment by Flexport Fast delivery for all your direct-to-cons…" at bounding box center [517, 260] width 386 height 132
click at [678, 266] on input "Multi-channel fulfillment by Flexport Fast delivery for all your direct-to-cons…" at bounding box center [683, 260] width 11 height 11
radio input "true"
click at [1047, 545] on button "Next" at bounding box center [1067, 542] width 56 height 33
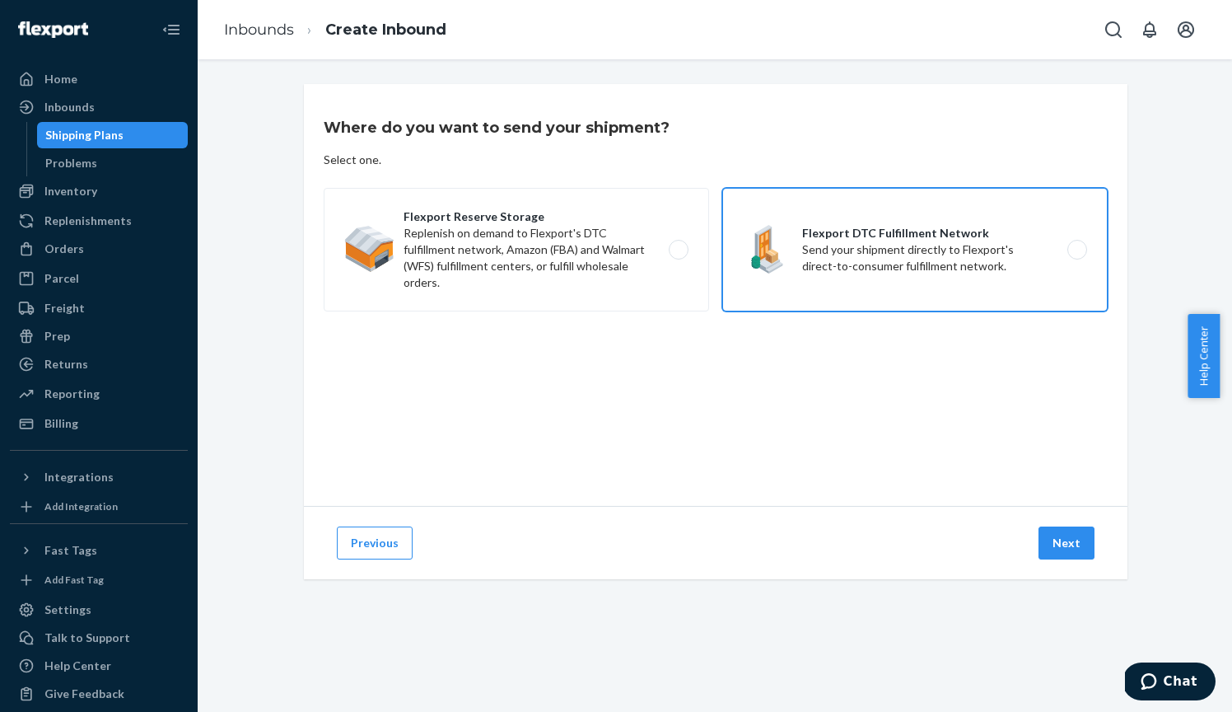
click at [820, 264] on label "Flexport DTC Fulfillment Network Send your shipment directly to Flexport's dire…" at bounding box center [915, 250] width 386 height 124
click at [1077, 255] on input "Flexport DTC Fulfillment Network Send your shipment directly to Flexport's dire…" at bounding box center [1082, 250] width 11 height 11
radio input "true"
click at [1050, 539] on button "Next" at bounding box center [1067, 542] width 56 height 33
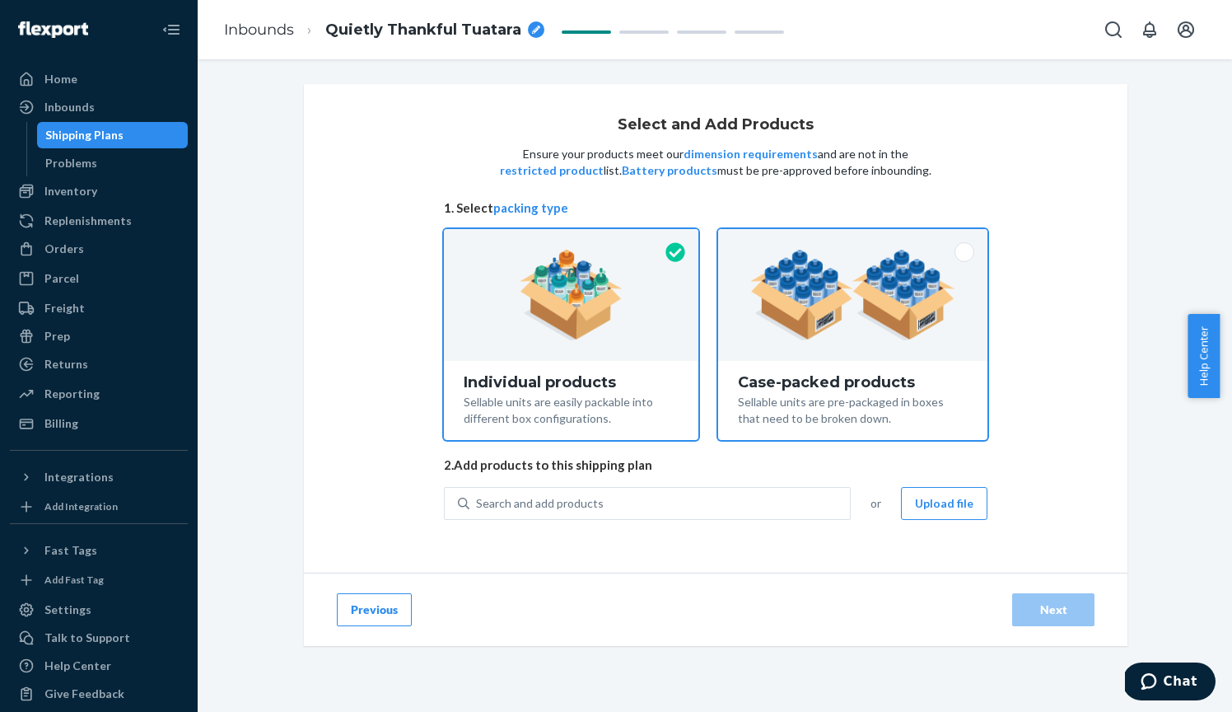
click at [821, 347] on div at bounding box center [852, 295] width 269 height 132
click at [848, 240] on input "Case-packed products Sellable units are pre-packaged in boxes that need to be b…" at bounding box center [853, 234] width 11 height 11
radio input "true"
radio input "false"
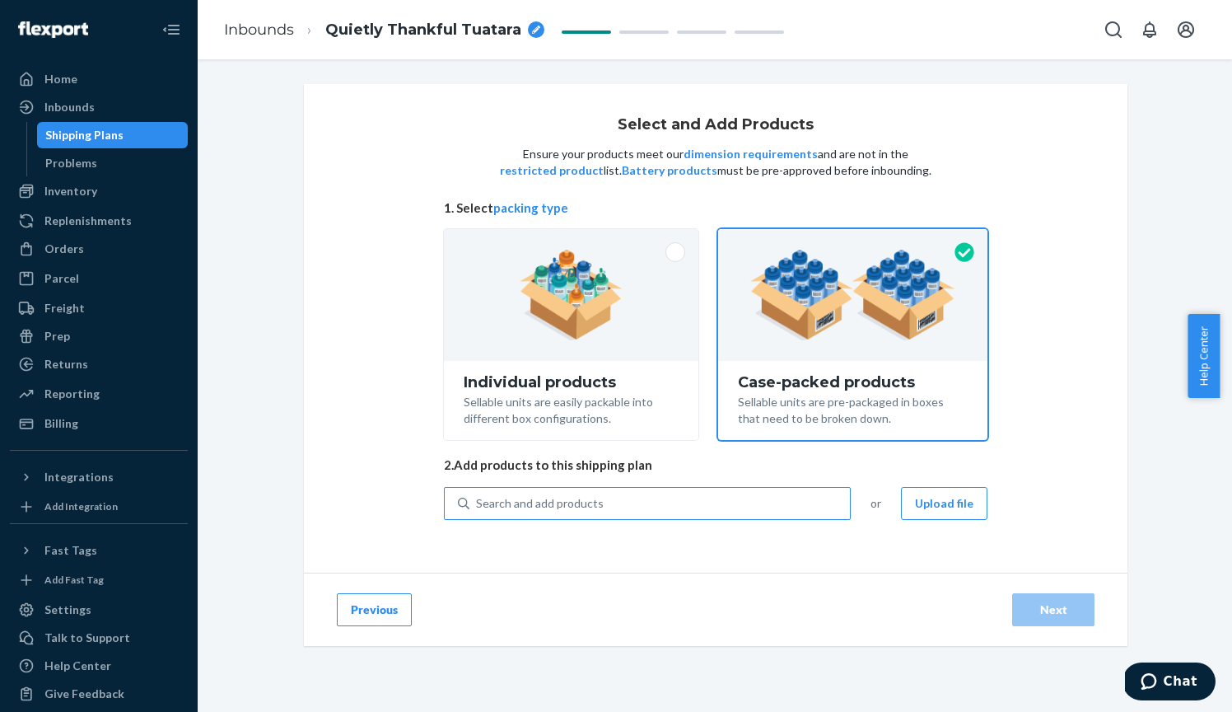
click at [636, 498] on div "Search and add products" at bounding box center [660, 503] width 381 height 30
click at [478, 498] on input "Search and add products" at bounding box center [477, 503] width 2 height 16
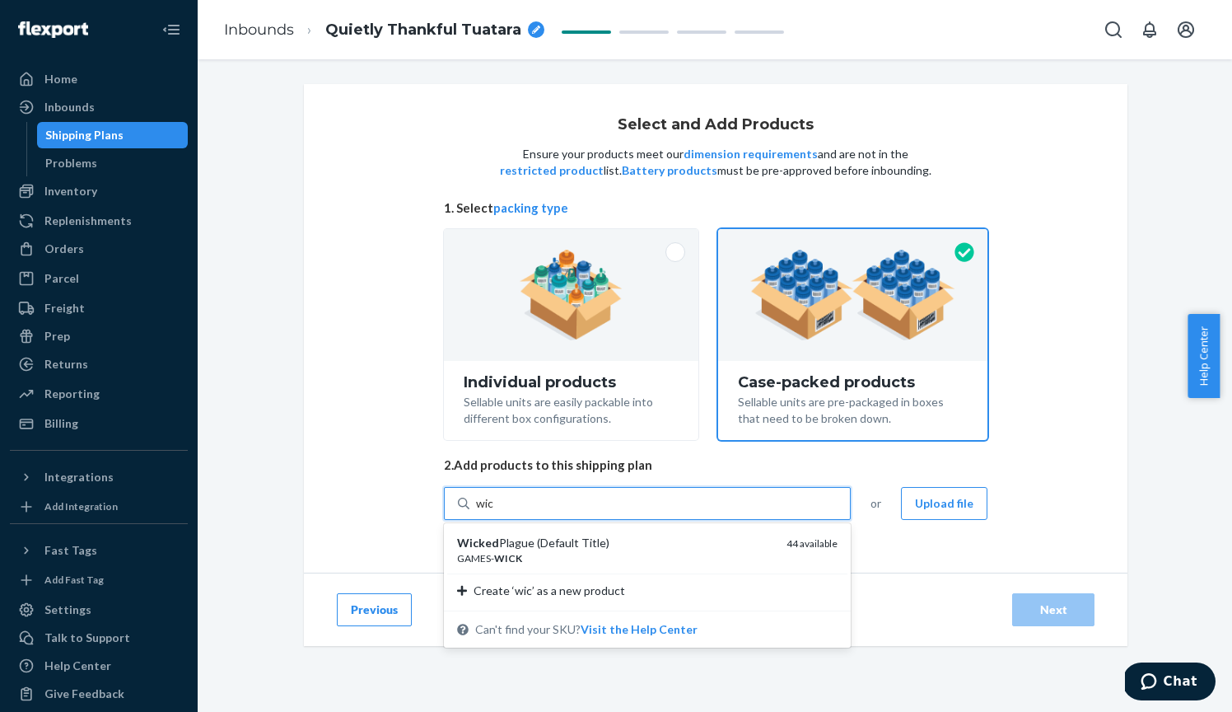
type input "wick"
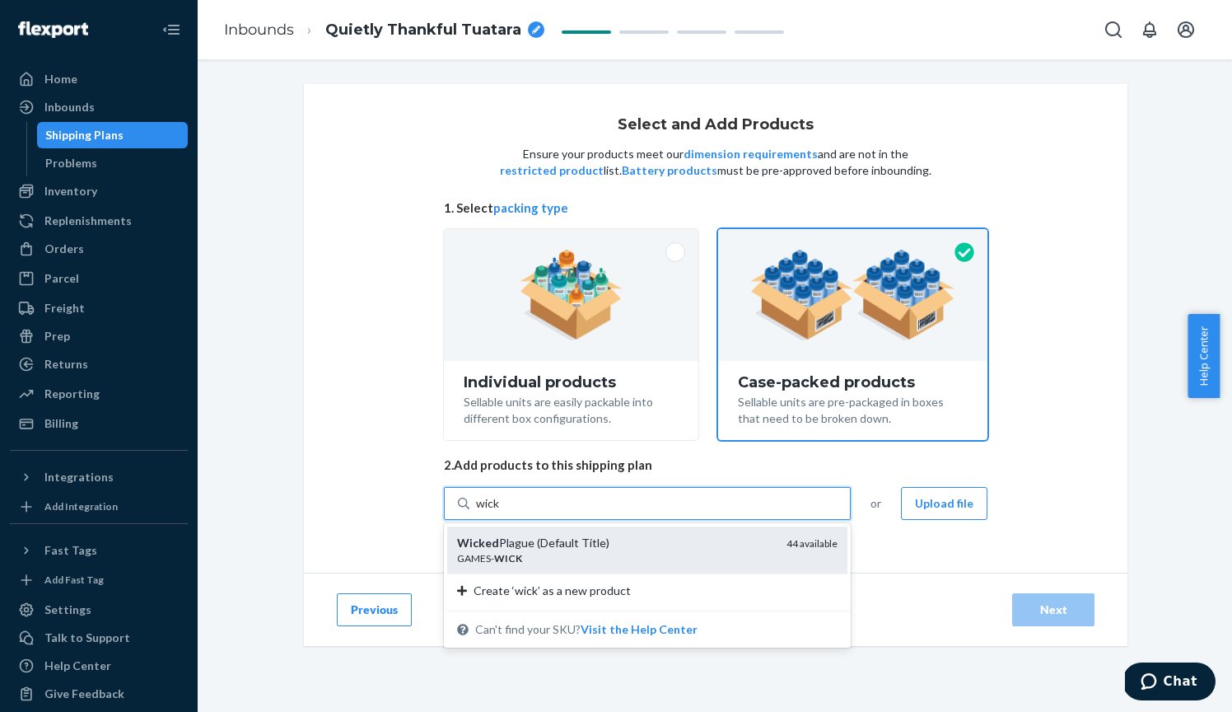
click at [629, 546] on div "Wicked Plague (Default Title)" at bounding box center [615, 543] width 316 height 16
click at [501, 512] on input "wick" at bounding box center [488, 503] width 25 height 16
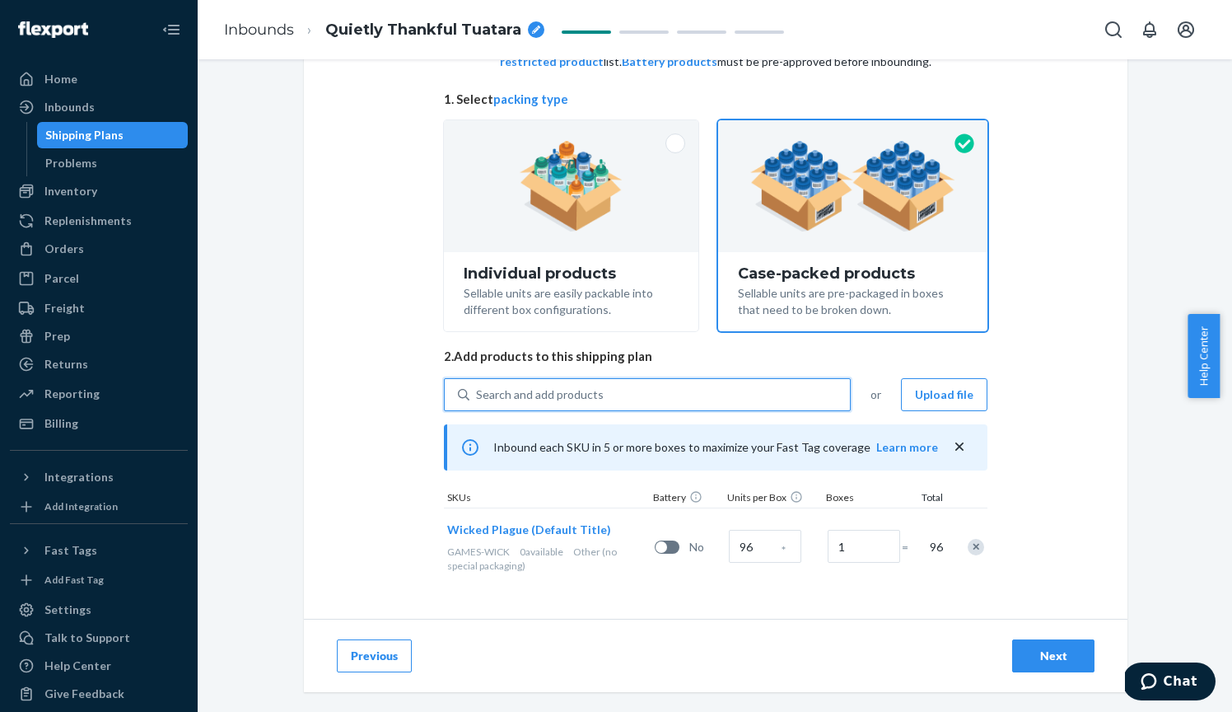
scroll to position [107, 0]
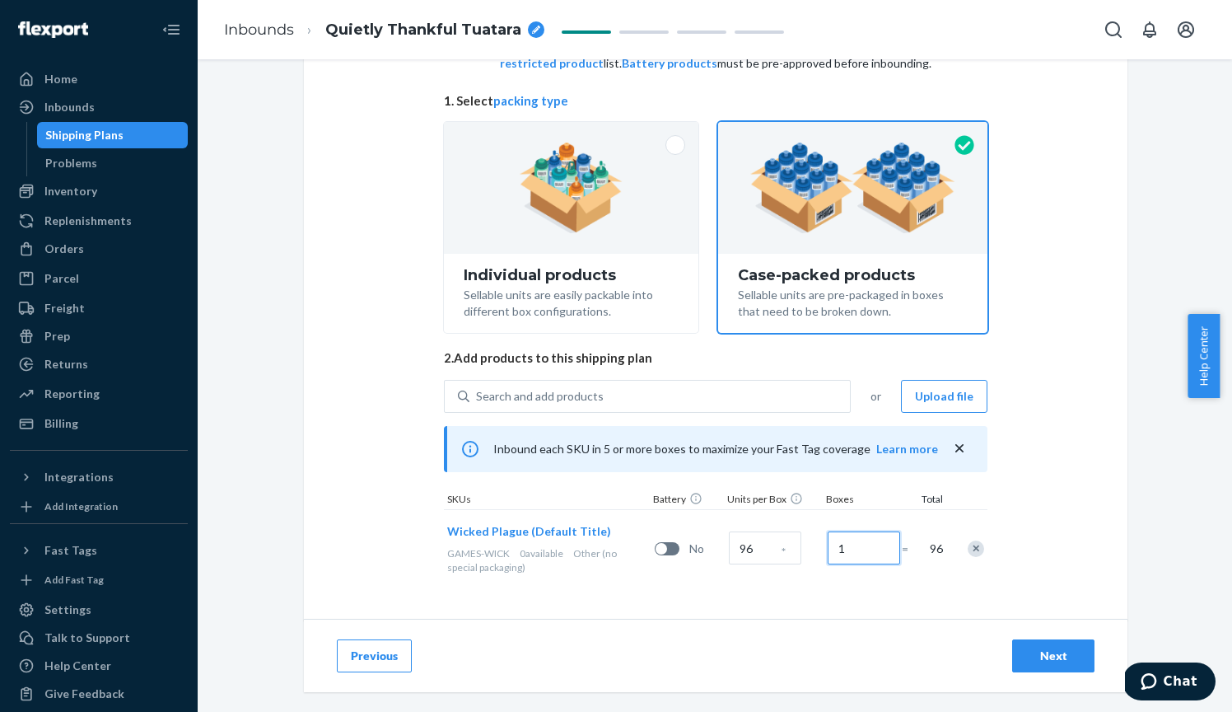
click at [874, 549] on input "1" at bounding box center [864, 547] width 72 height 33
type input "9"
click at [1029, 572] on div "Select and Add Products Ensure your products meet our dimension requirements an…" at bounding box center [716, 298] width 824 height 643
click at [1051, 653] on div "Next" at bounding box center [1053, 655] width 54 height 16
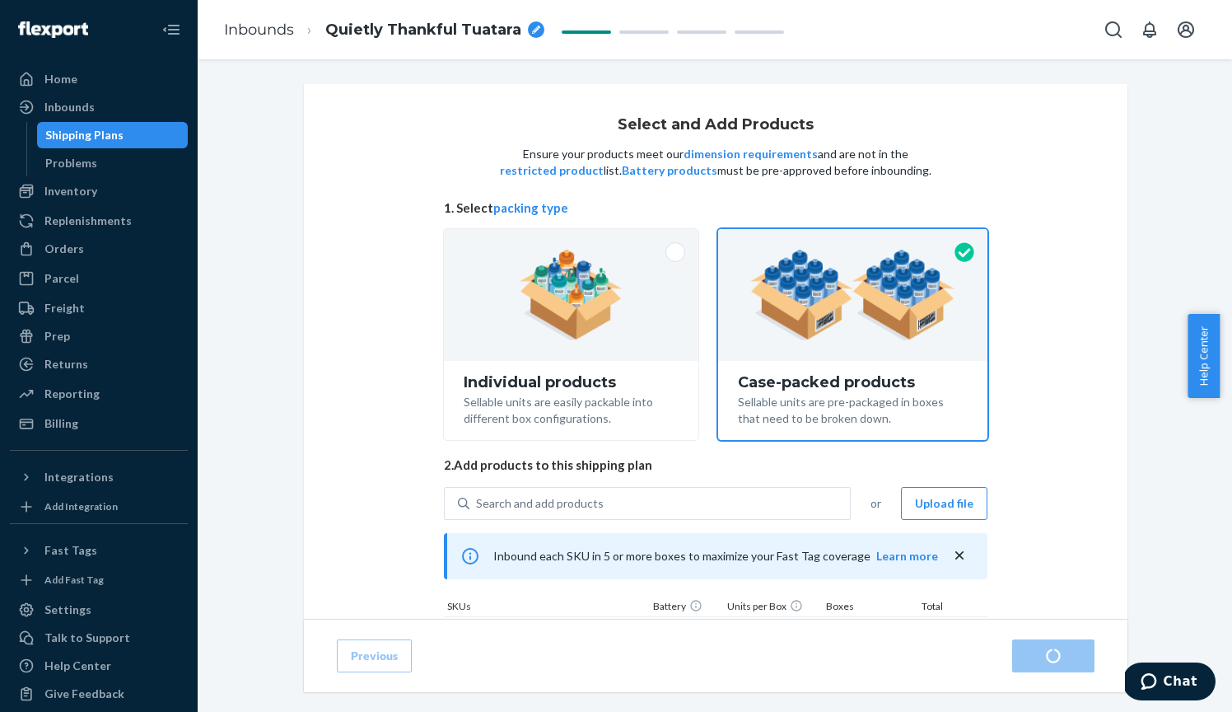
radio input "true"
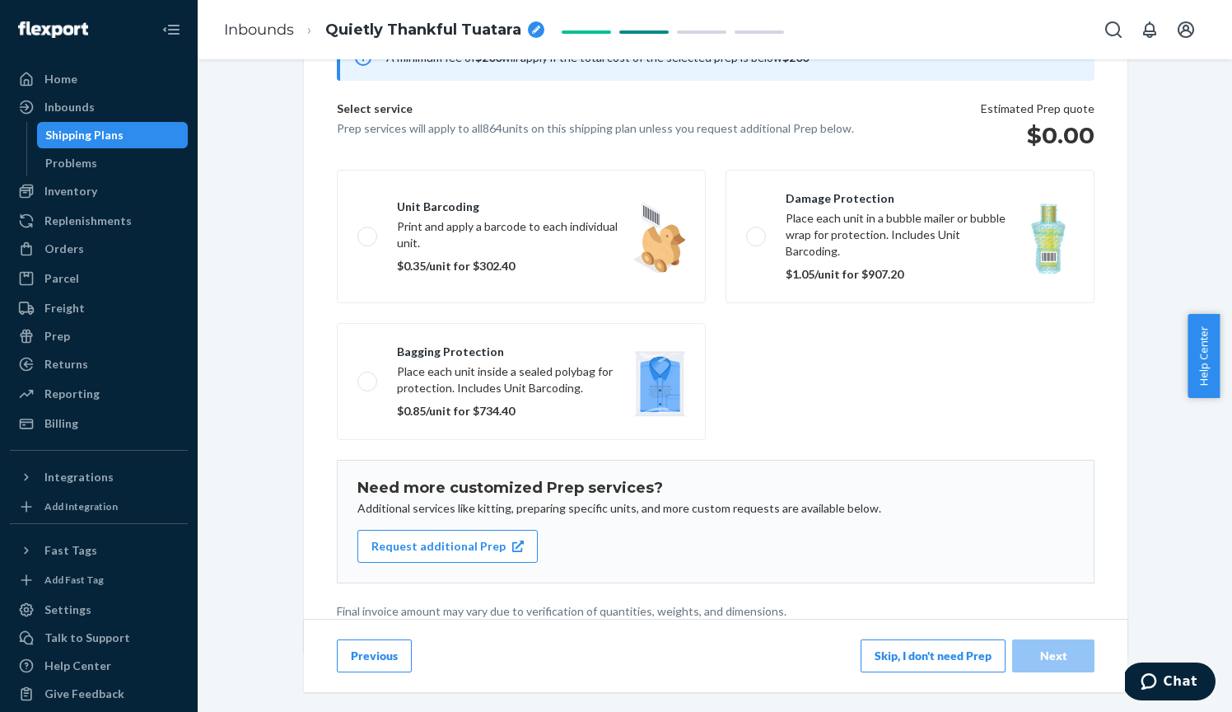
scroll to position [180, 0]
click at [924, 667] on button "Skip, I don't need Prep" at bounding box center [933, 655] width 145 height 33
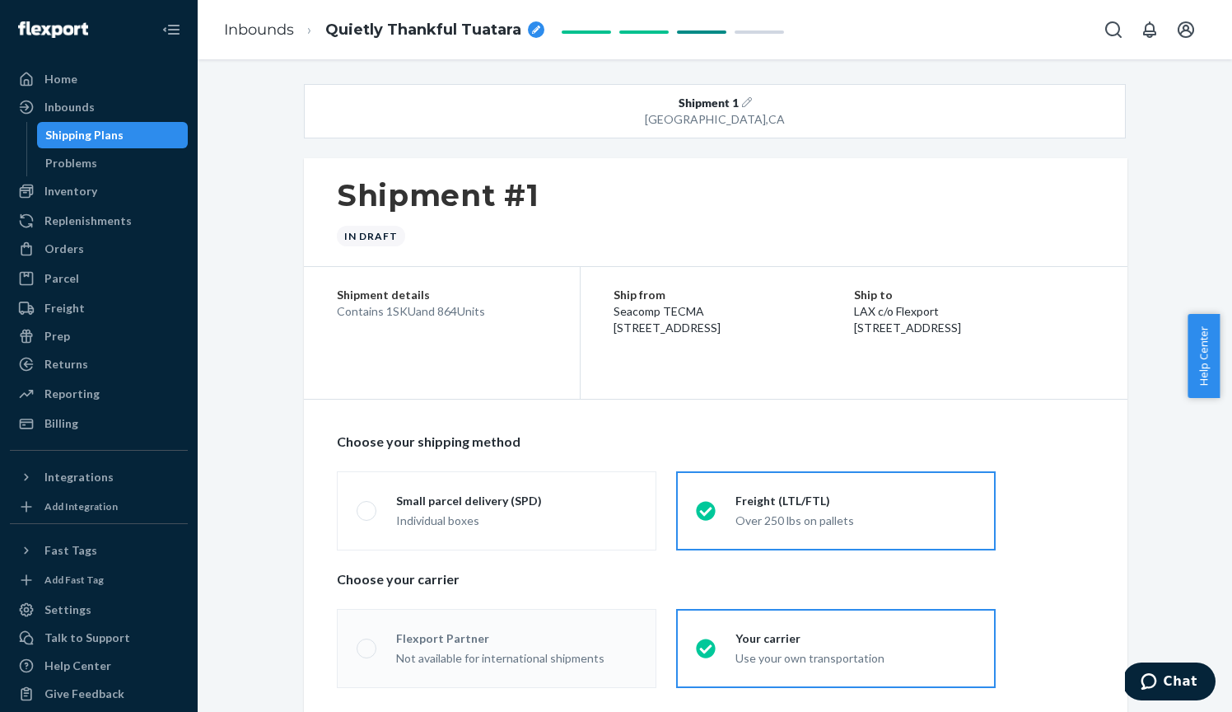
radio input "true"
radio input "false"
radio input "true"
radio input "false"
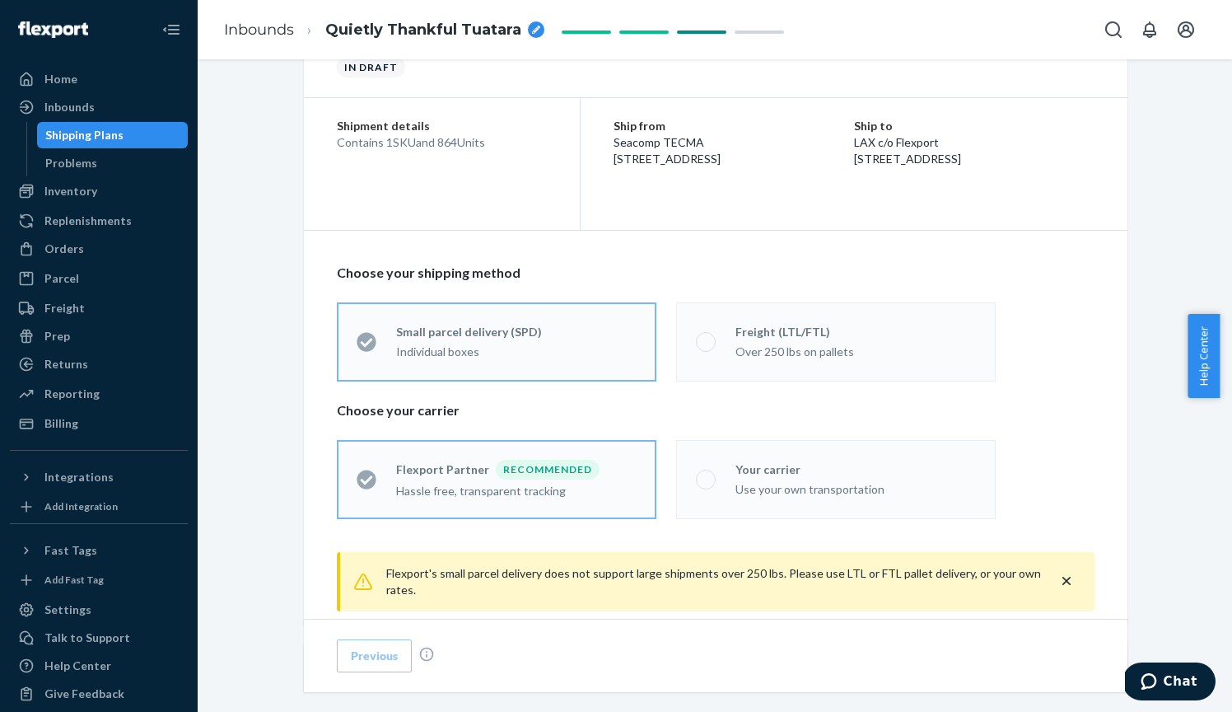
scroll to position [188, 0]
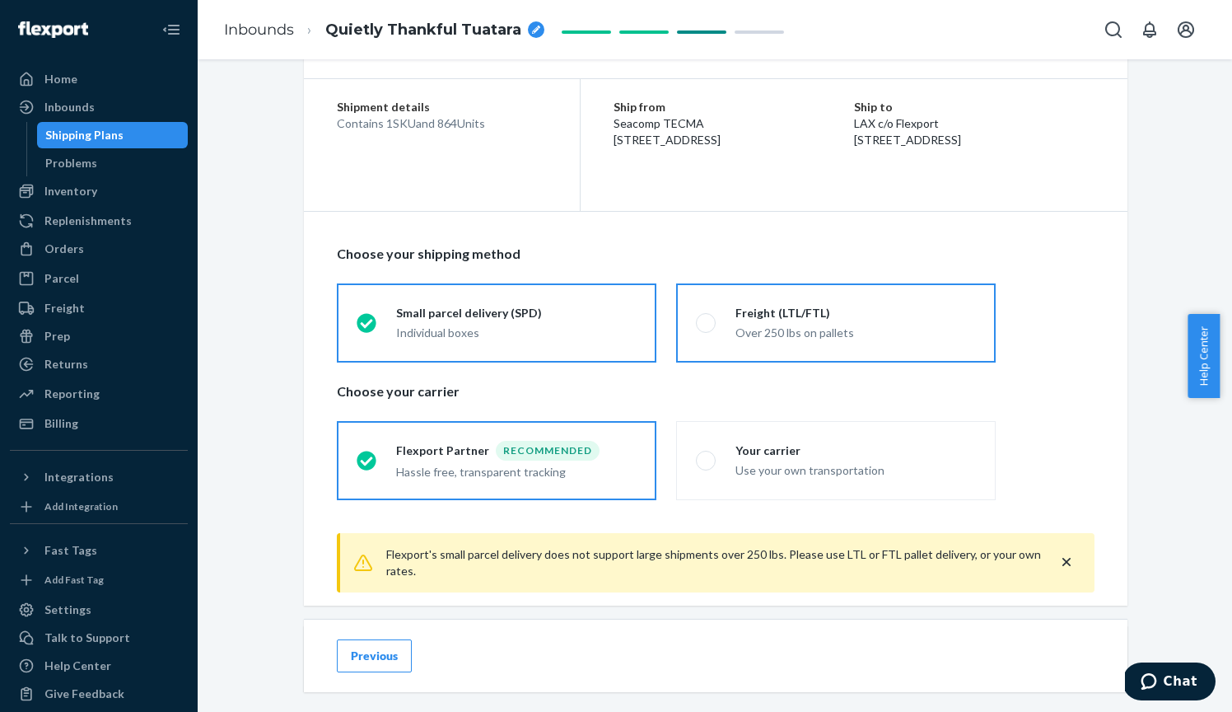
click at [773, 340] on label "Freight (LTL/FTL) Over 250 lbs on pallets" at bounding box center [836, 322] width 320 height 79
click at [707, 328] on input "Freight (LTL/FTL) Over 250 lbs on pallets" at bounding box center [701, 322] width 11 height 11
radio input "true"
radio input "false"
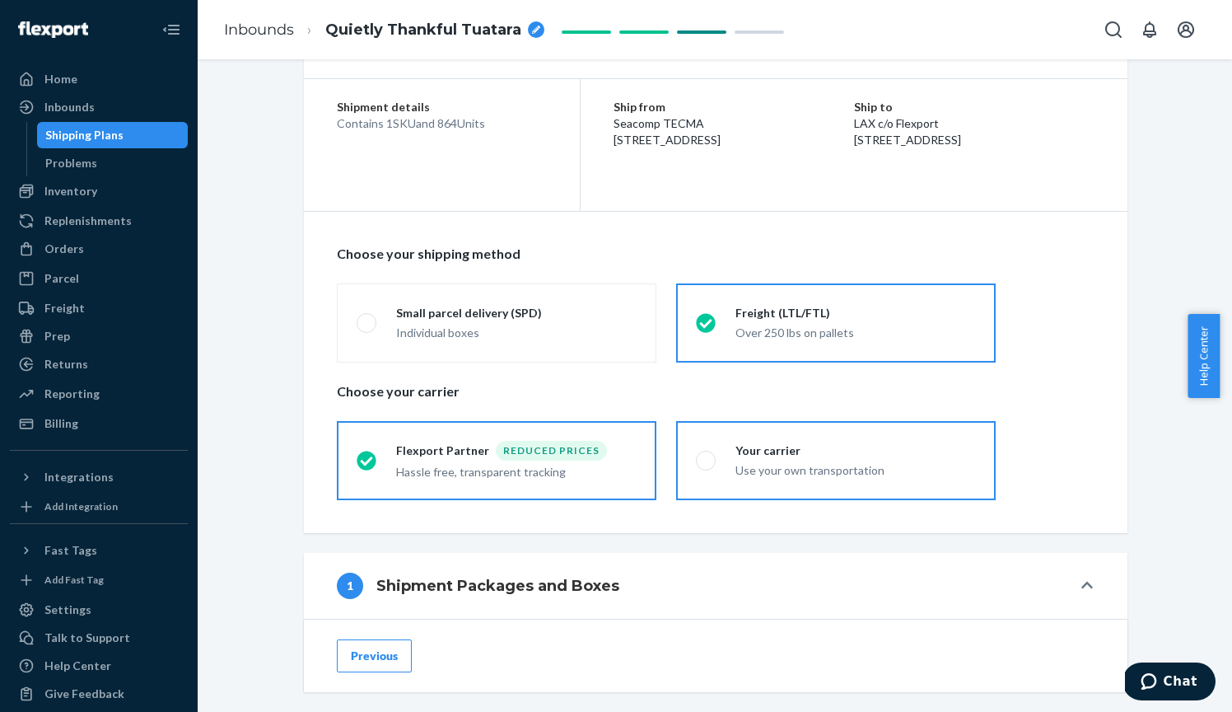
click at [789, 464] on div "Use your own transportation" at bounding box center [856, 470] width 241 height 16
click at [707, 464] on input "Your carrier Use your own transportation" at bounding box center [701, 460] width 11 height 11
radio input "true"
radio input "false"
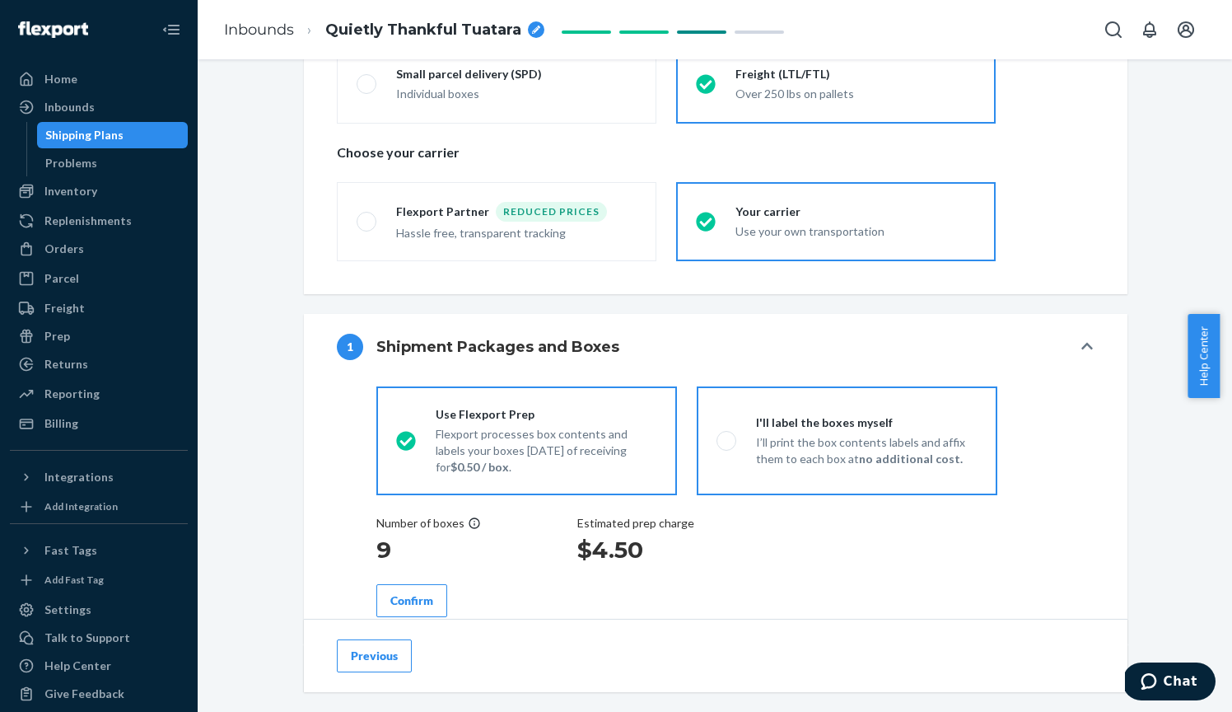
scroll to position [451, 0]
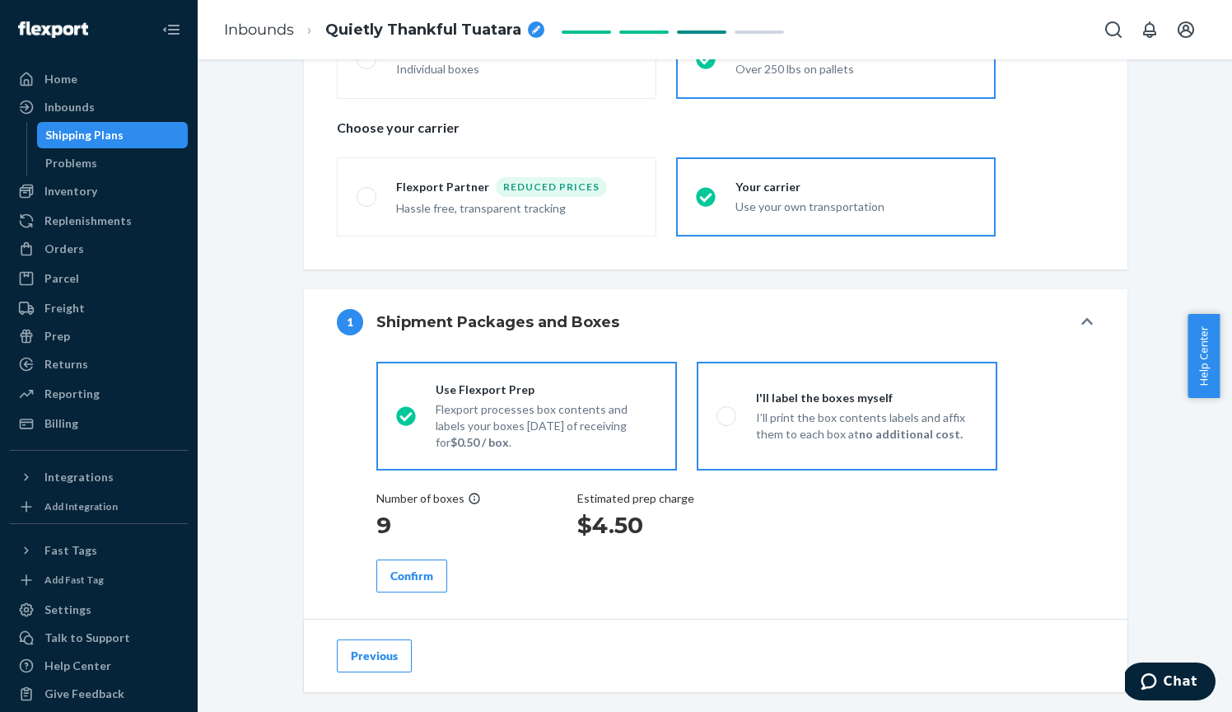
click at [756, 418] on p "I’ll print the box contents labels and affix them to each box at no additional …" at bounding box center [867, 425] width 222 height 33
click at [727, 418] on input "I'll label the boxes myself I’ll print the box contents labels and affix them t…" at bounding box center [722, 415] width 11 height 11
radio input "true"
radio input "false"
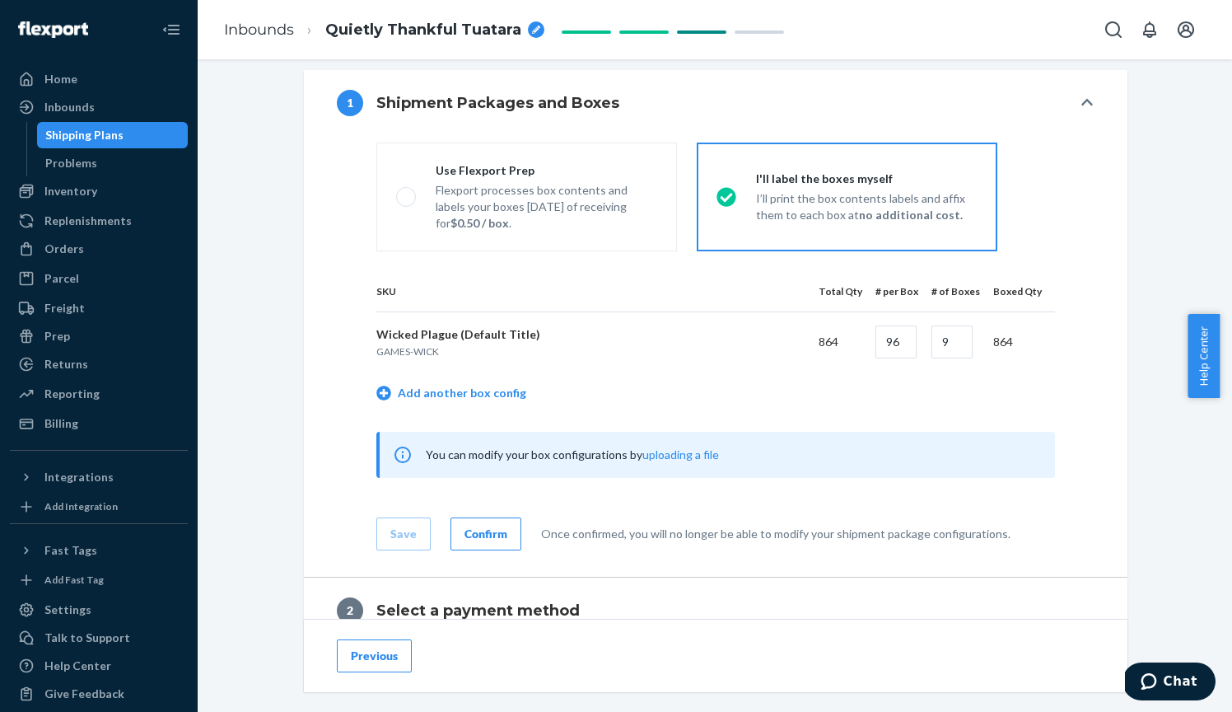
scroll to position [829, 0]
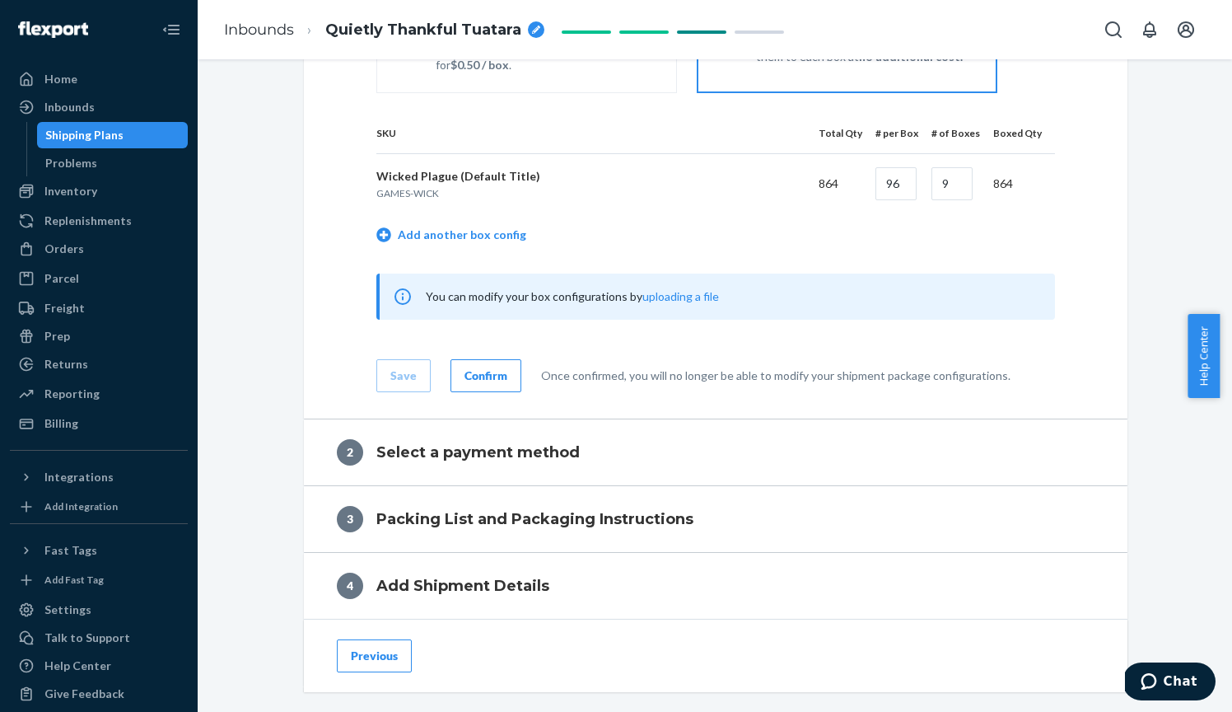
click at [502, 371] on button "Confirm" at bounding box center [486, 375] width 71 height 33
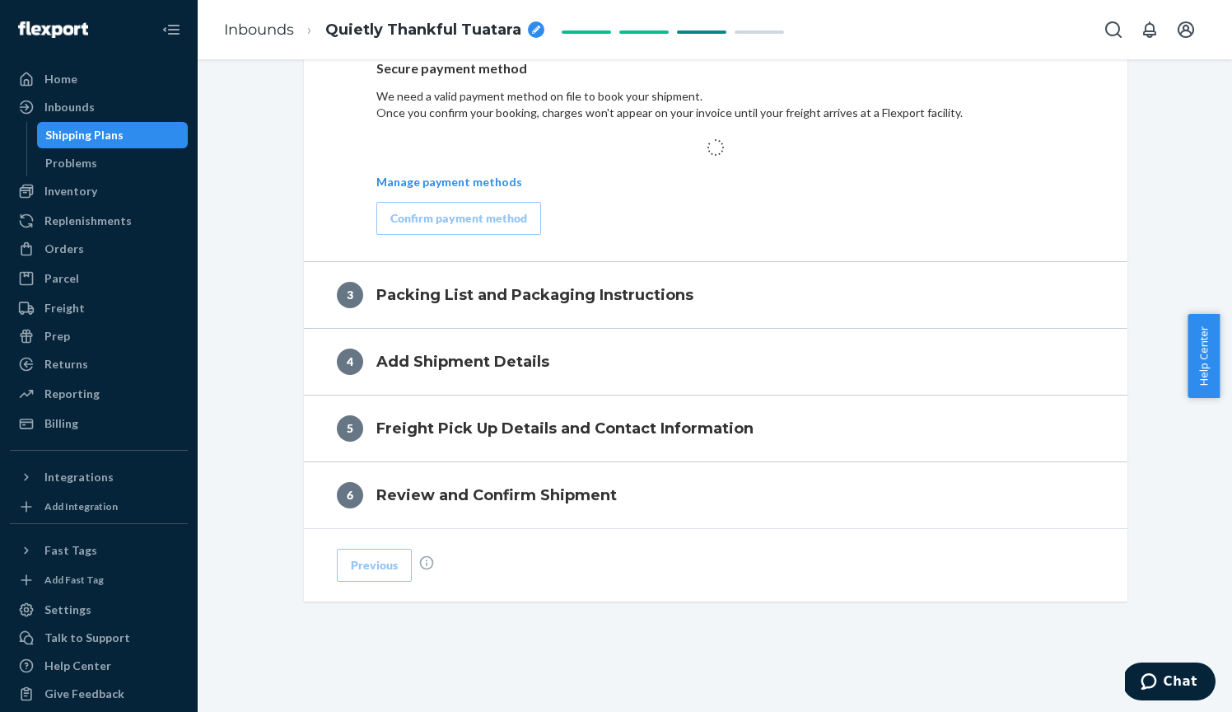
scroll to position [818, 0]
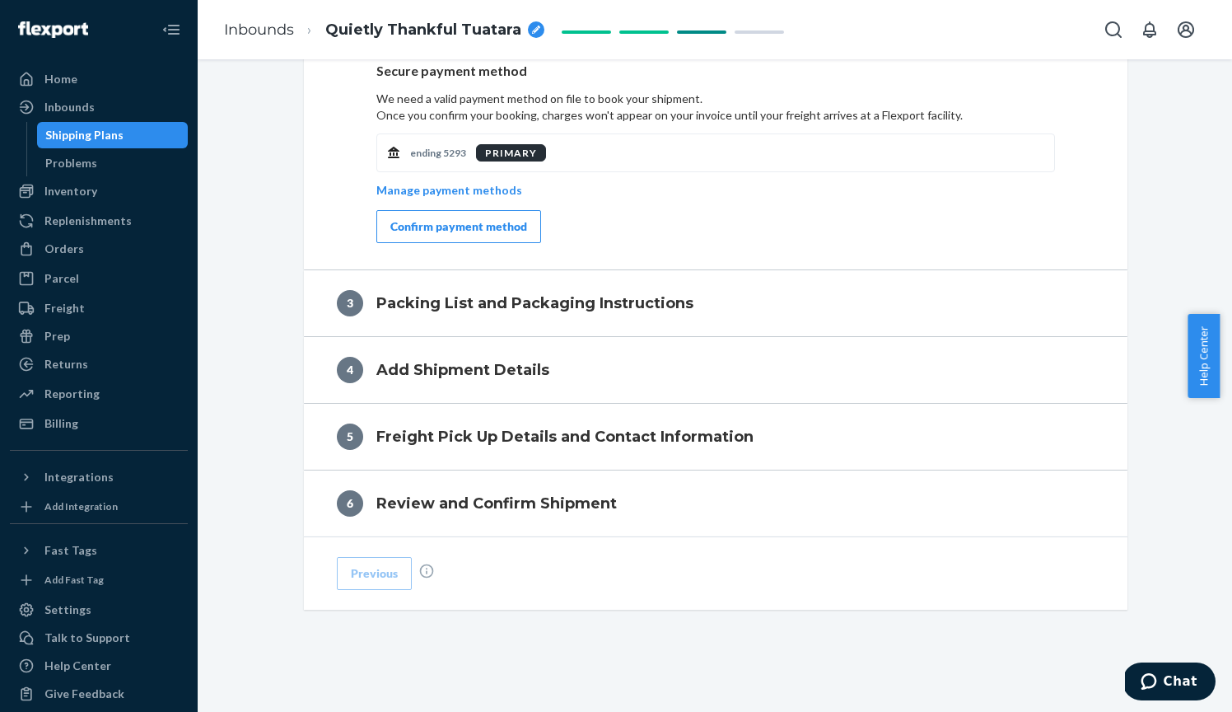
click at [488, 214] on button "Confirm payment method" at bounding box center [458, 226] width 165 height 33
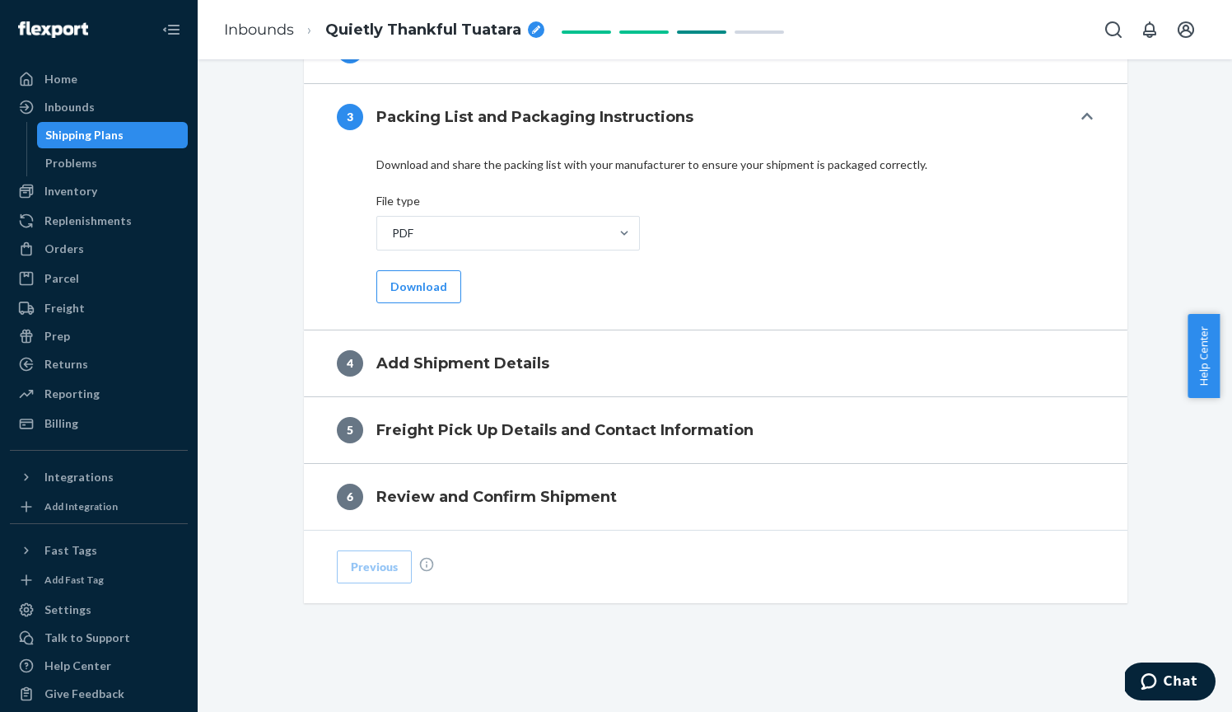
click at [414, 307] on div "Download and share the packing list with your manufacturer to ensure your shipm…" at bounding box center [716, 240] width 824 height 180
click at [423, 292] on button "Download" at bounding box center [418, 286] width 85 height 33
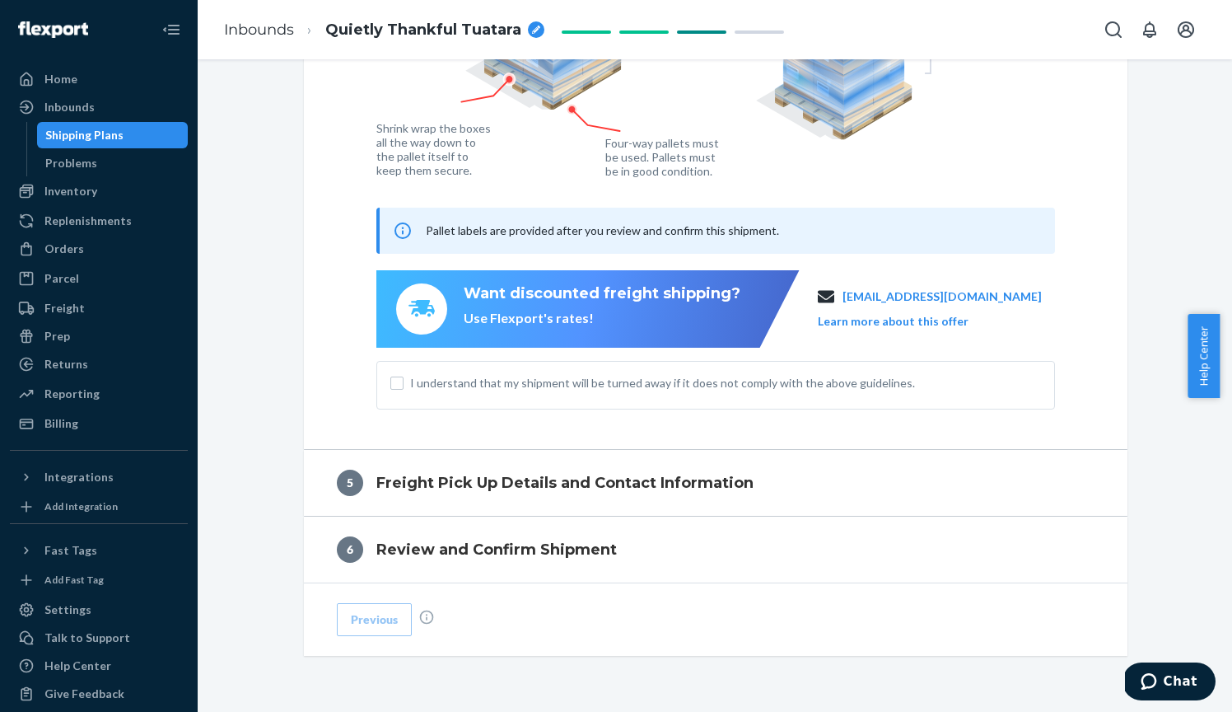
click at [620, 381] on span "I understand that my shipment will be turned away if it does not comply with th…" at bounding box center [725, 383] width 631 height 16
click at [404, 381] on input "I understand that my shipment will be turned away if it does not comply with th…" at bounding box center [396, 382] width 13 height 13
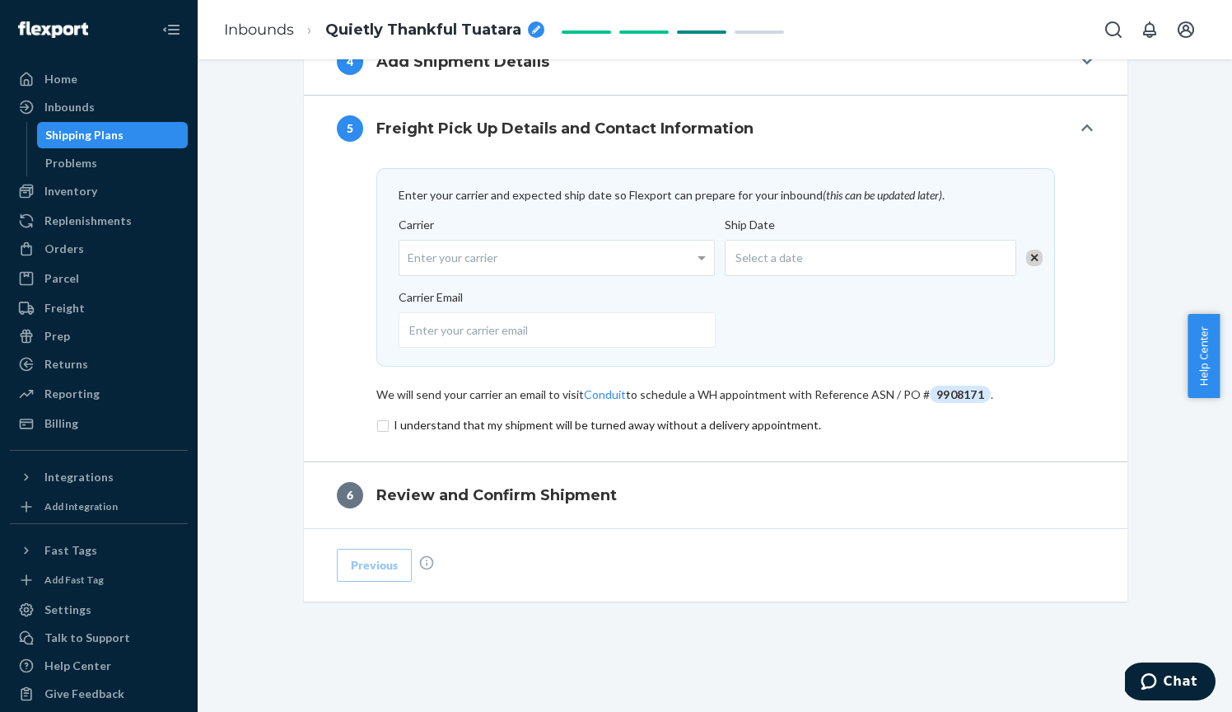
scroll to position [910, 0]
click at [835, 245] on div "Select a date" at bounding box center [871, 259] width 292 height 36
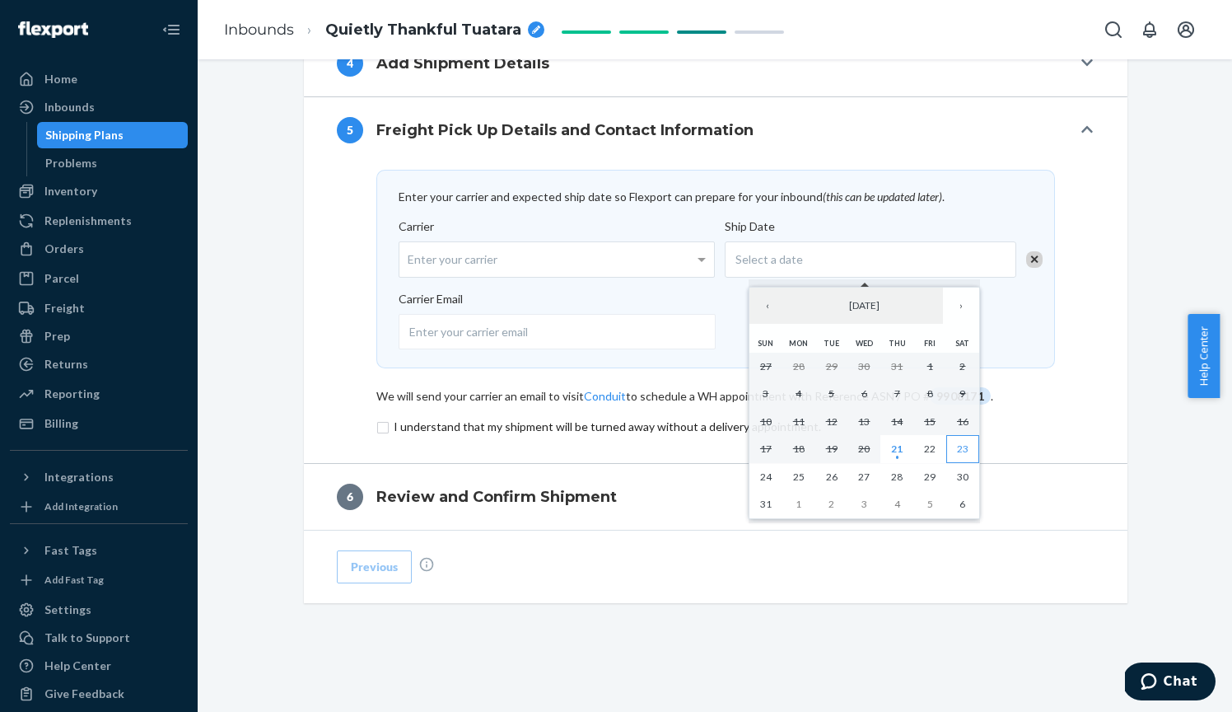
click at [959, 451] on abbr "23" at bounding box center [963, 448] width 12 height 12
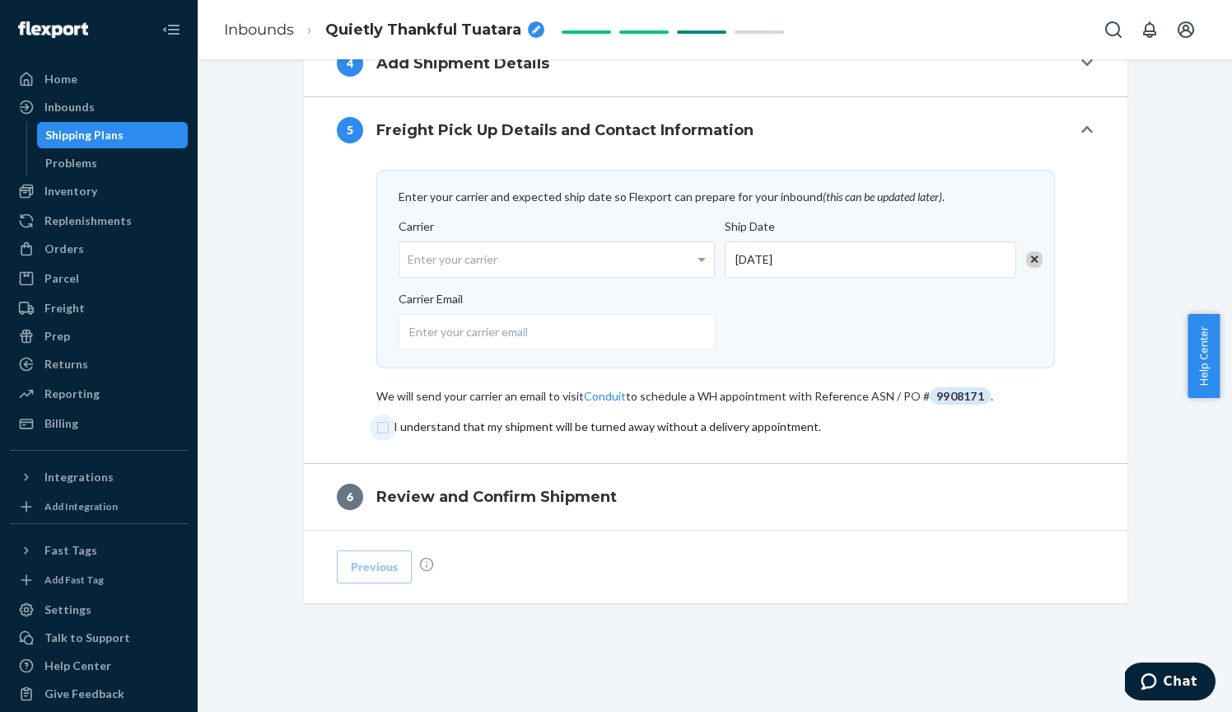
click at [392, 425] on input "checkbox" at bounding box center [715, 427] width 679 height 20
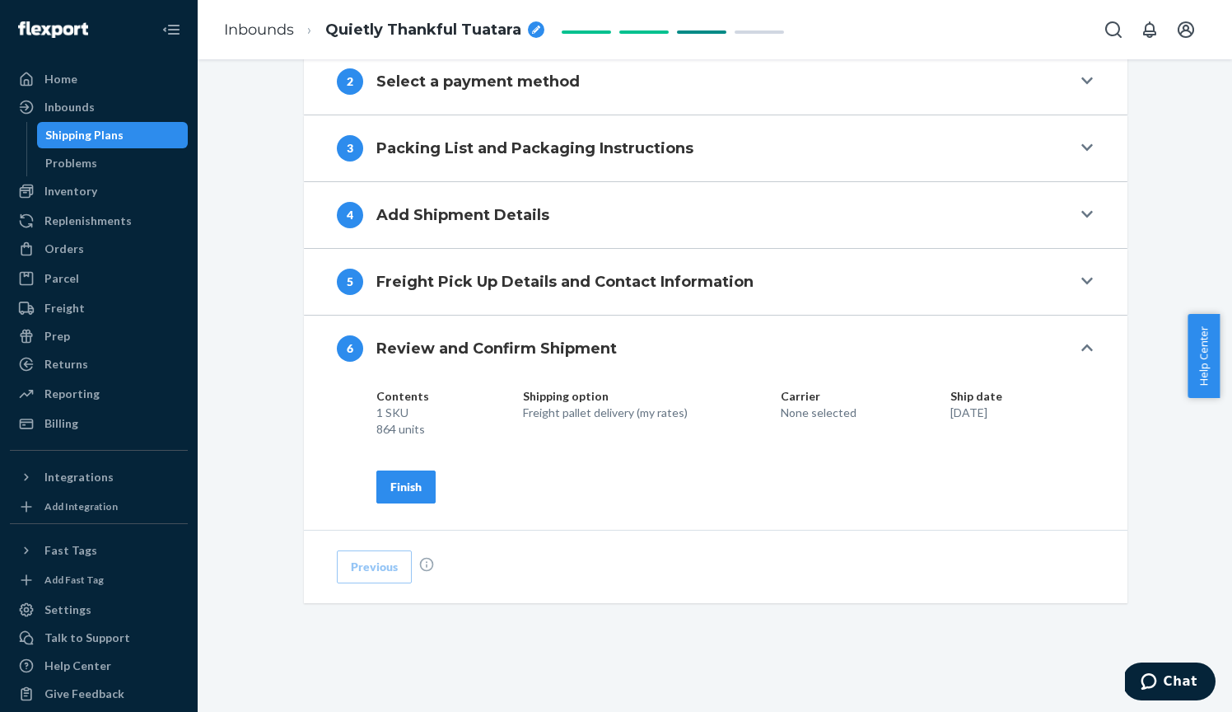
click at [407, 475] on button "Finish" at bounding box center [405, 486] width 59 height 33
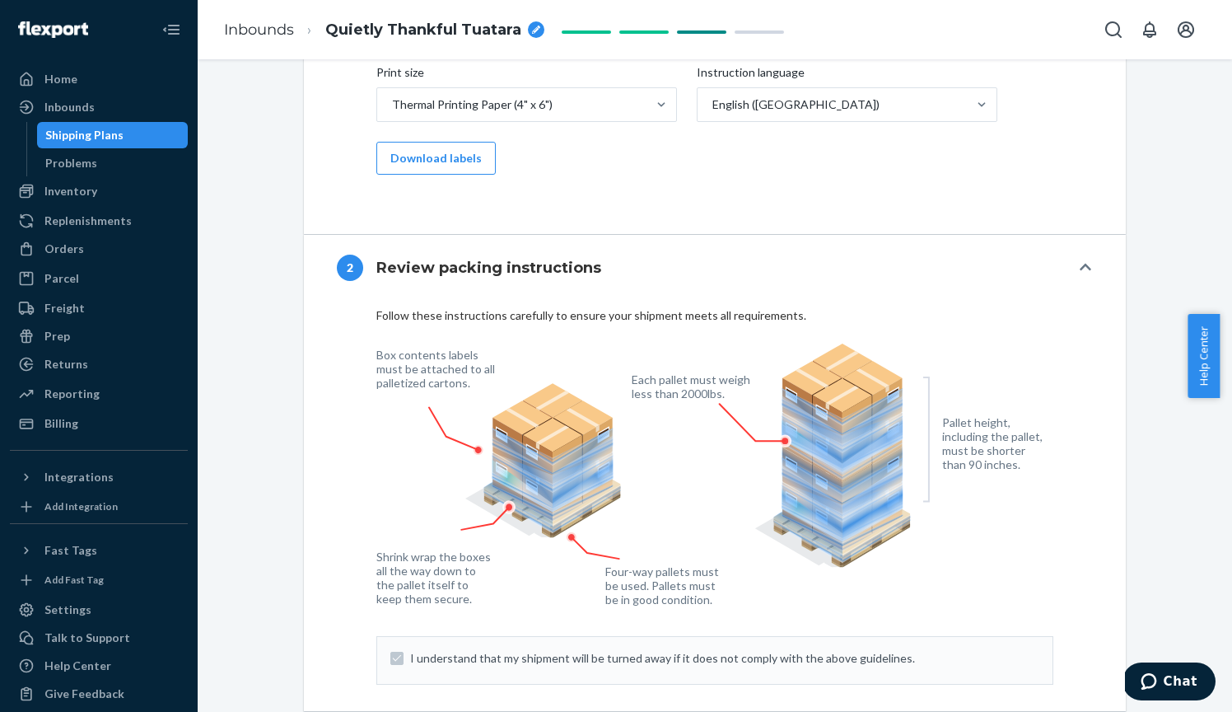
click at [540, 35] on div "breadcrumbs" at bounding box center [536, 29] width 16 height 16
drag, startPoint x: 466, startPoint y: 30, endPoint x: 252, endPoint y: 33, distance: 214.2
click at [252, 33] on ol "Inbounds Quietly Thankful Tuatara" at bounding box center [368, 29] width 315 height 53
type input "Seacomp to DTC (8/22) Wicked"
click at [441, 157] on button "Download labels" at bounding box center [435, 158] width 119 height 33
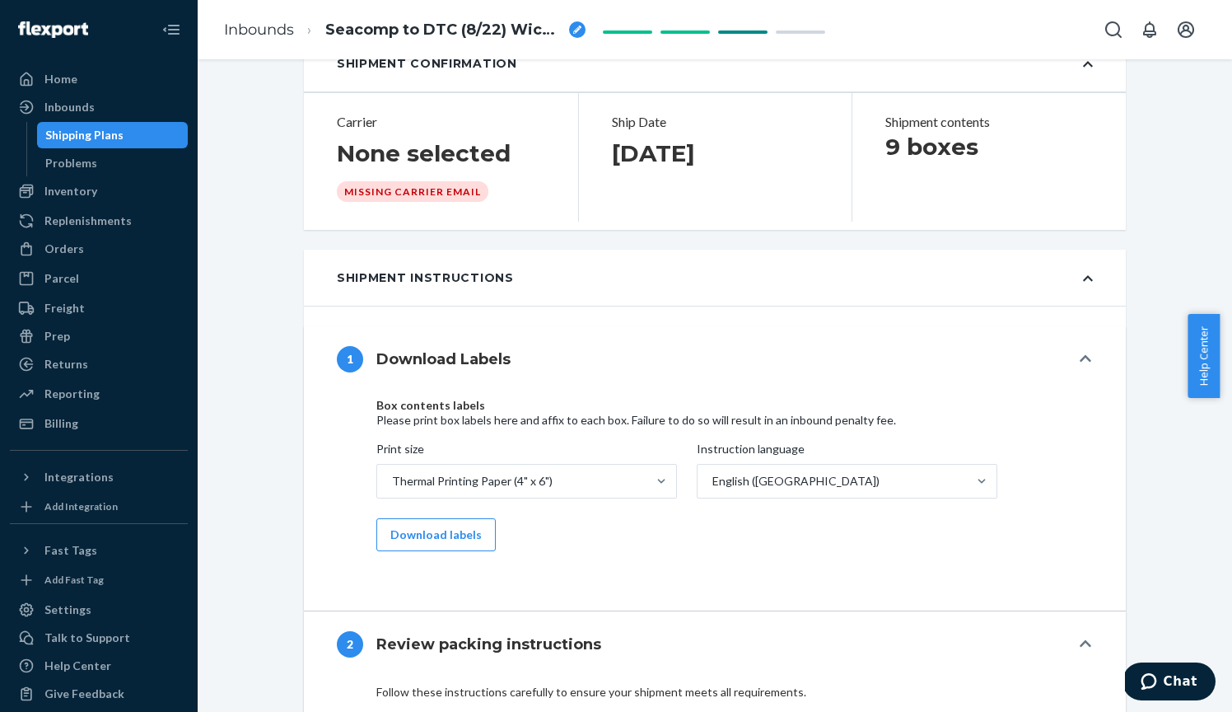
scroll to position [237, 0]
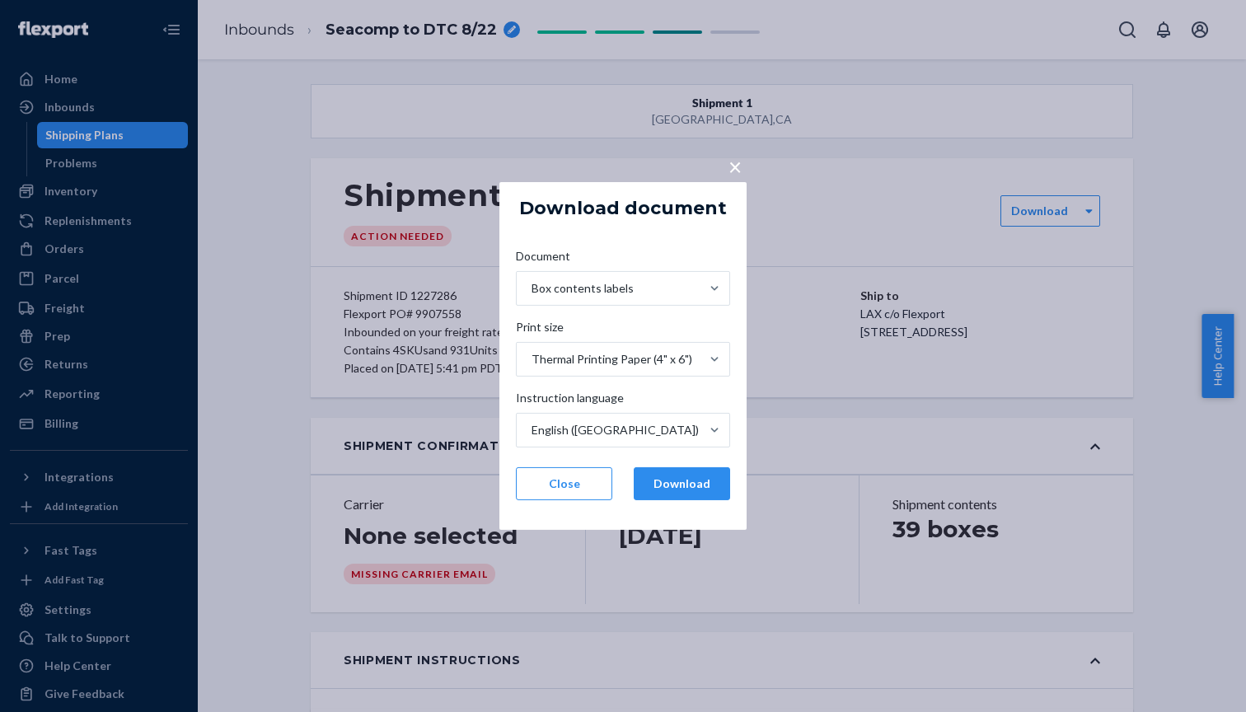
scroll to position [8, 0]
